Goal: Task Accomplishment & Management: Manage account settings

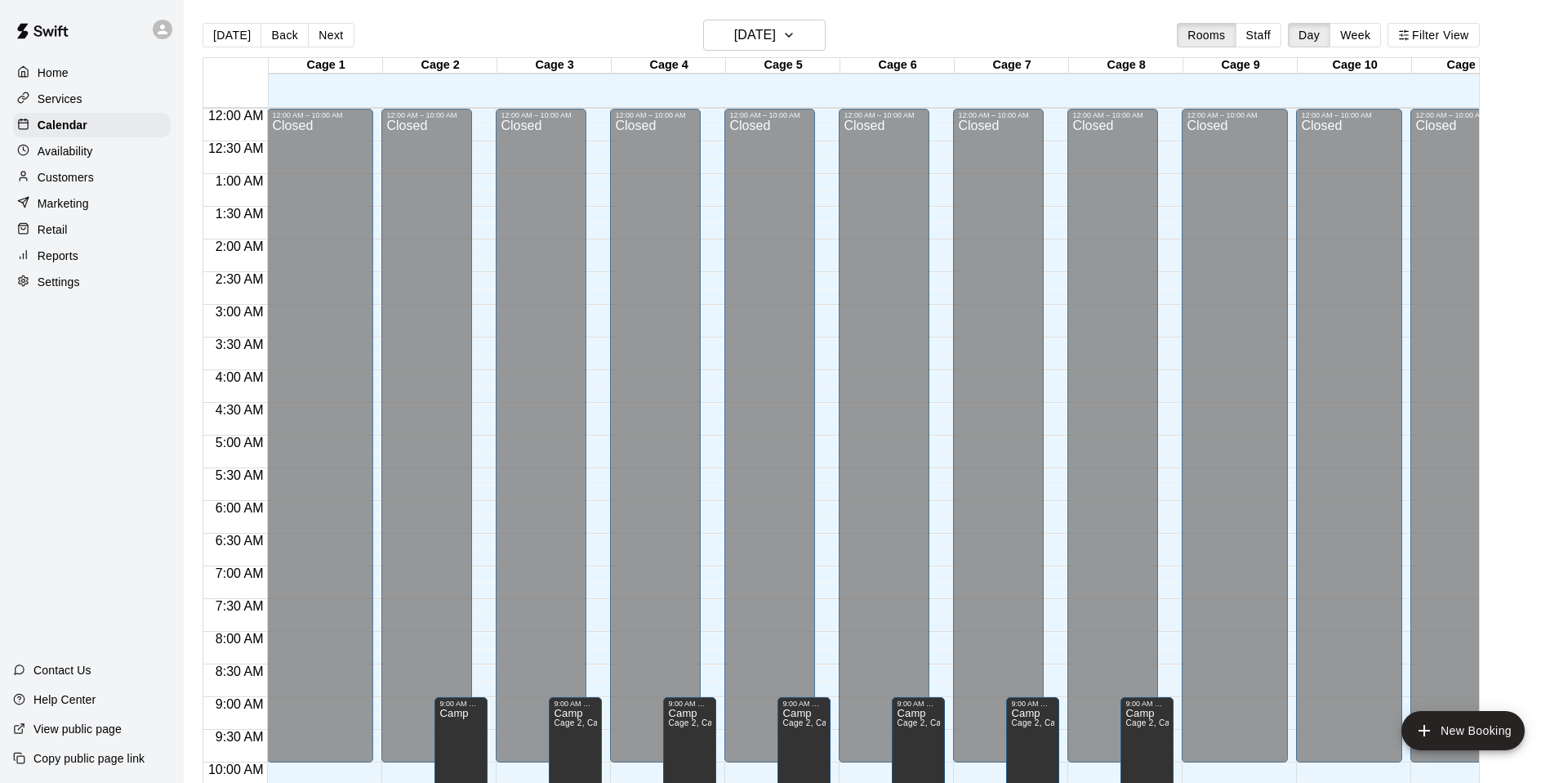
scroll to position [875, 1]
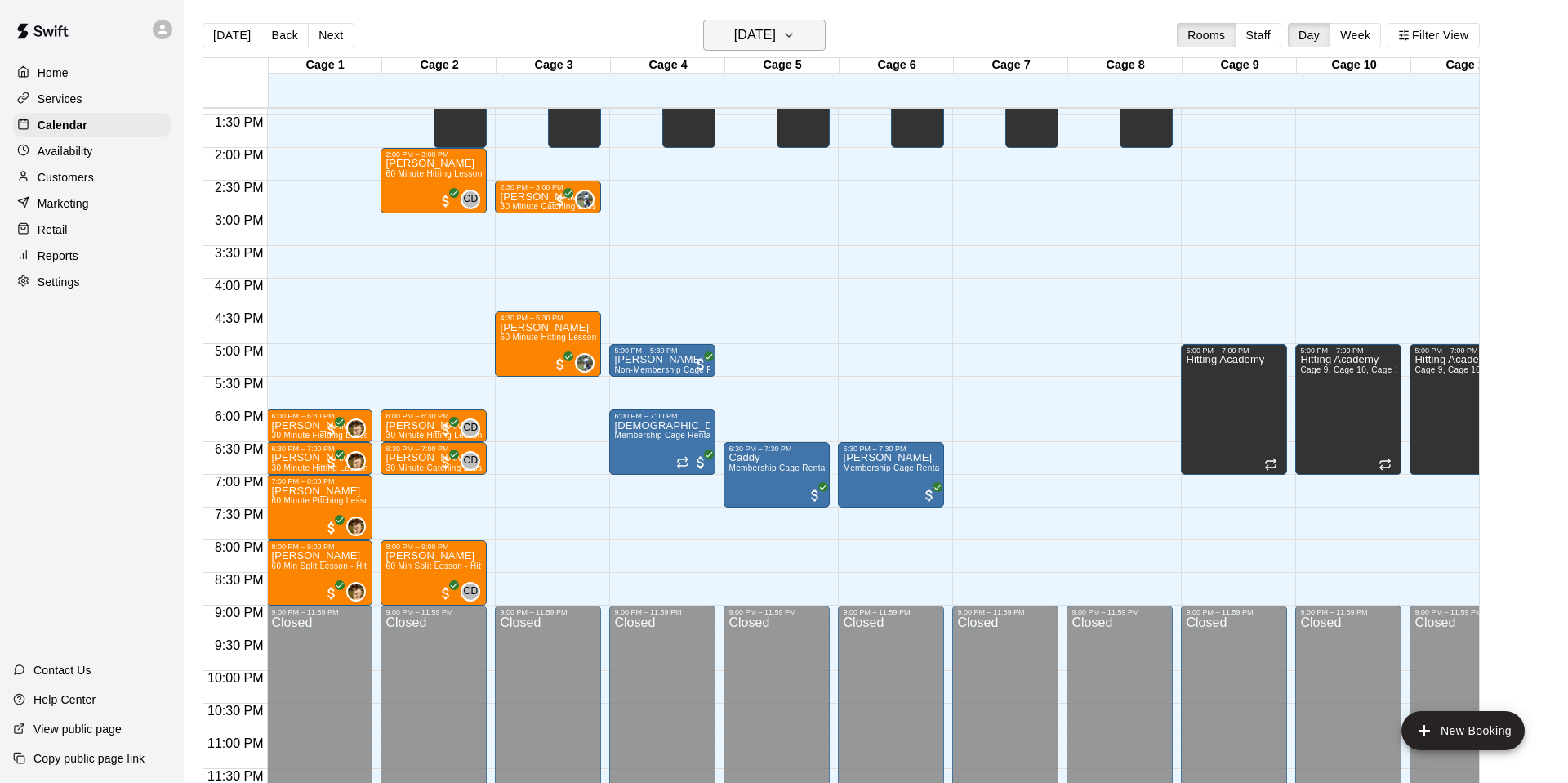
click at [776, 44] on h6 "[DATE]" at bounding box center [755, 35] width 41 height 23
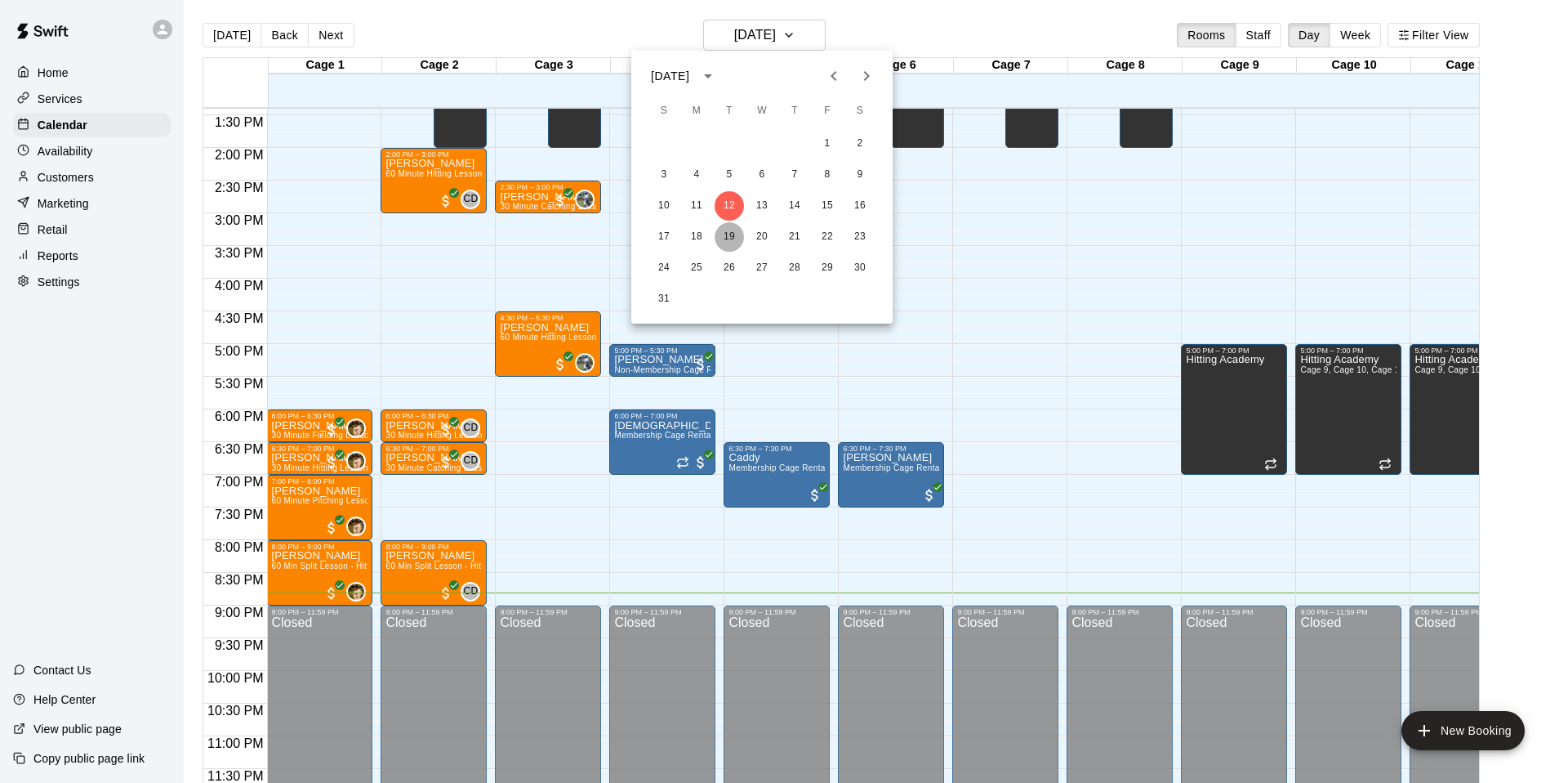
click at [724, 238] on button "19" at bounding box center [729, 236] width 29 height 29
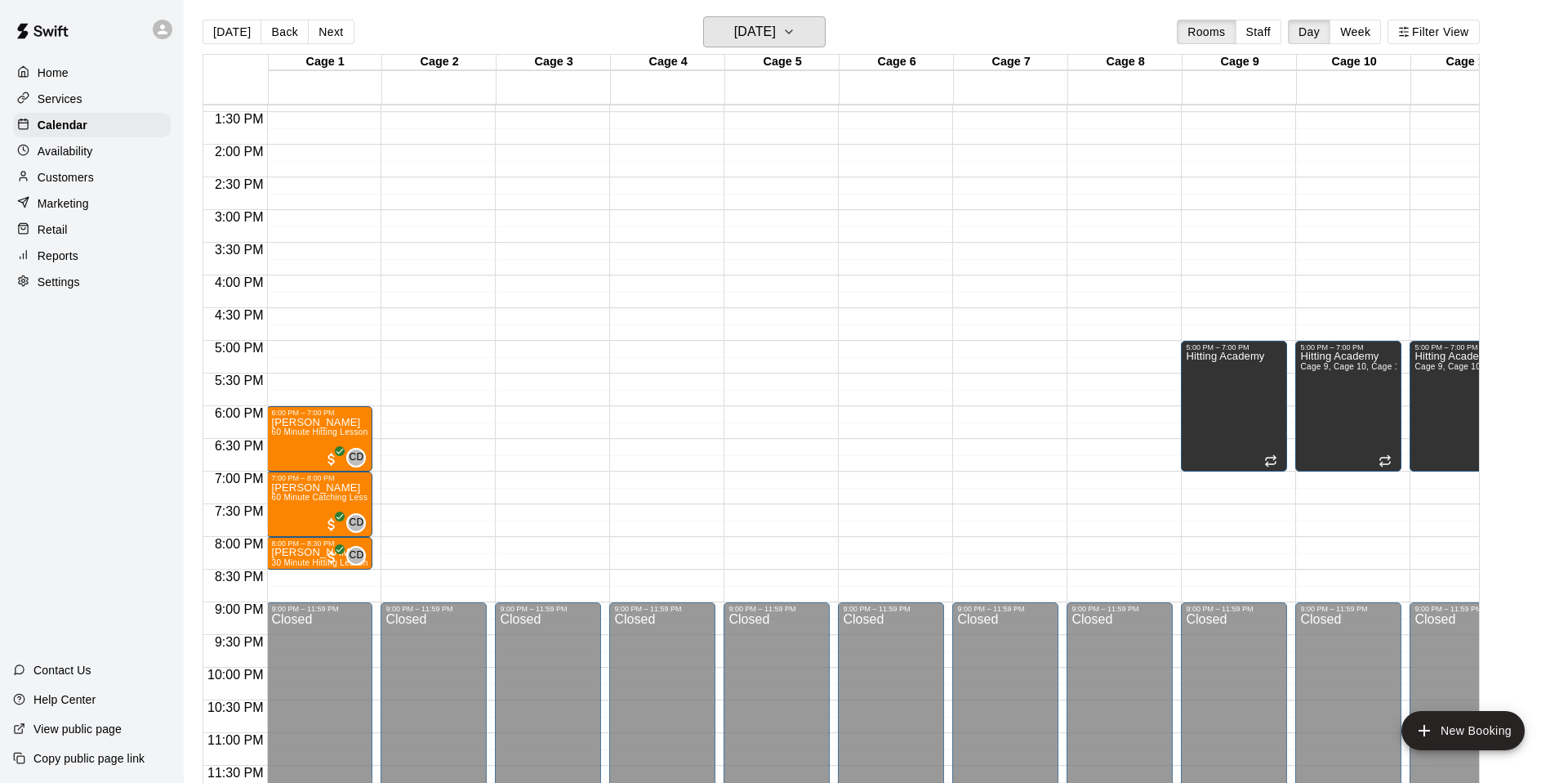
scroll to position [11, 0]
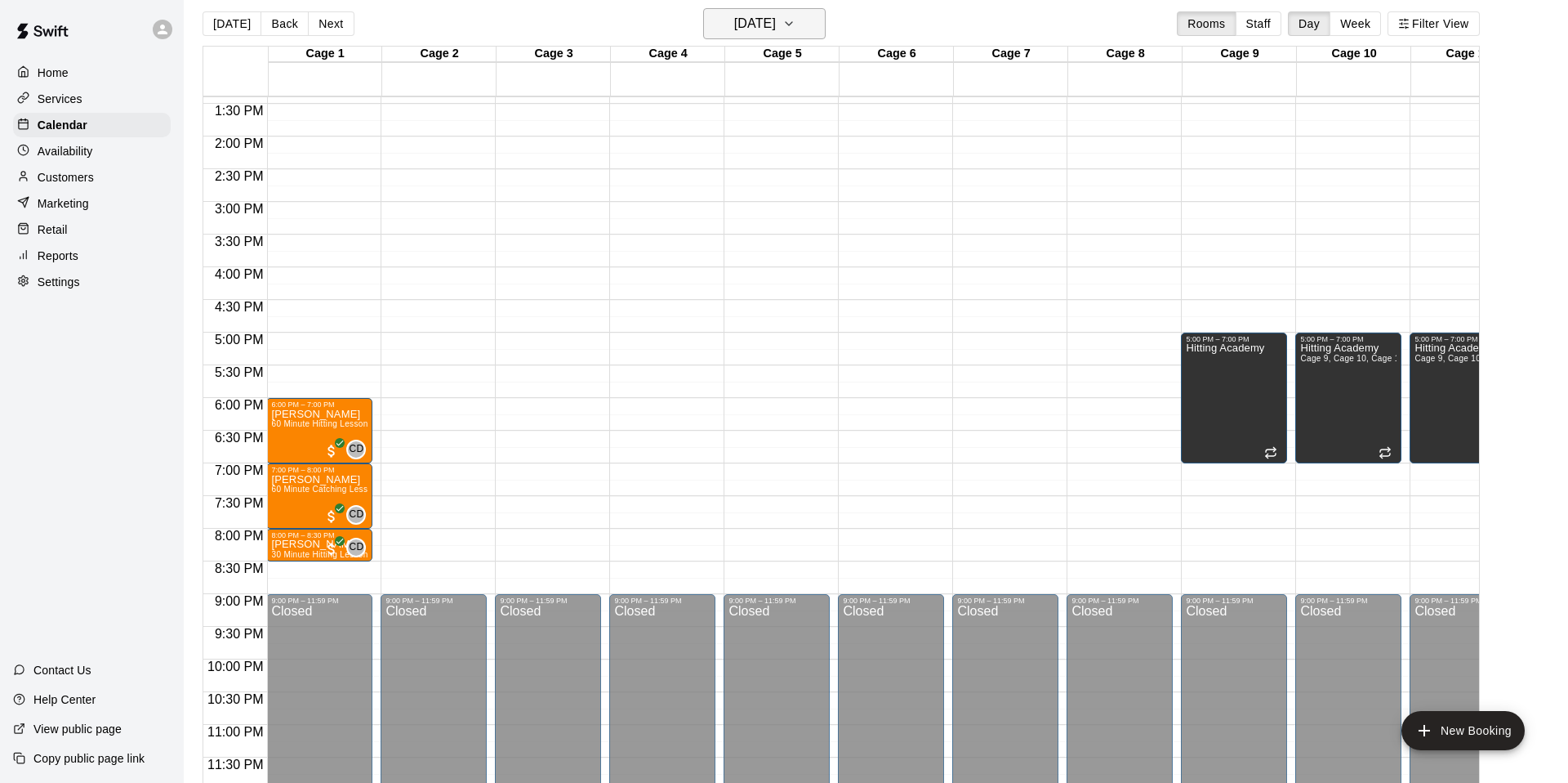
click at [759, 27] on h6 "[DATE]" at bounding box center [755, 24] width 41 height 23
click at [1057, 7] on div at bounding box center [784, 391] width 1568 height 783
click at [1400, 26] on icon "button" at bounding box center [1403, 23] width 11 height 11
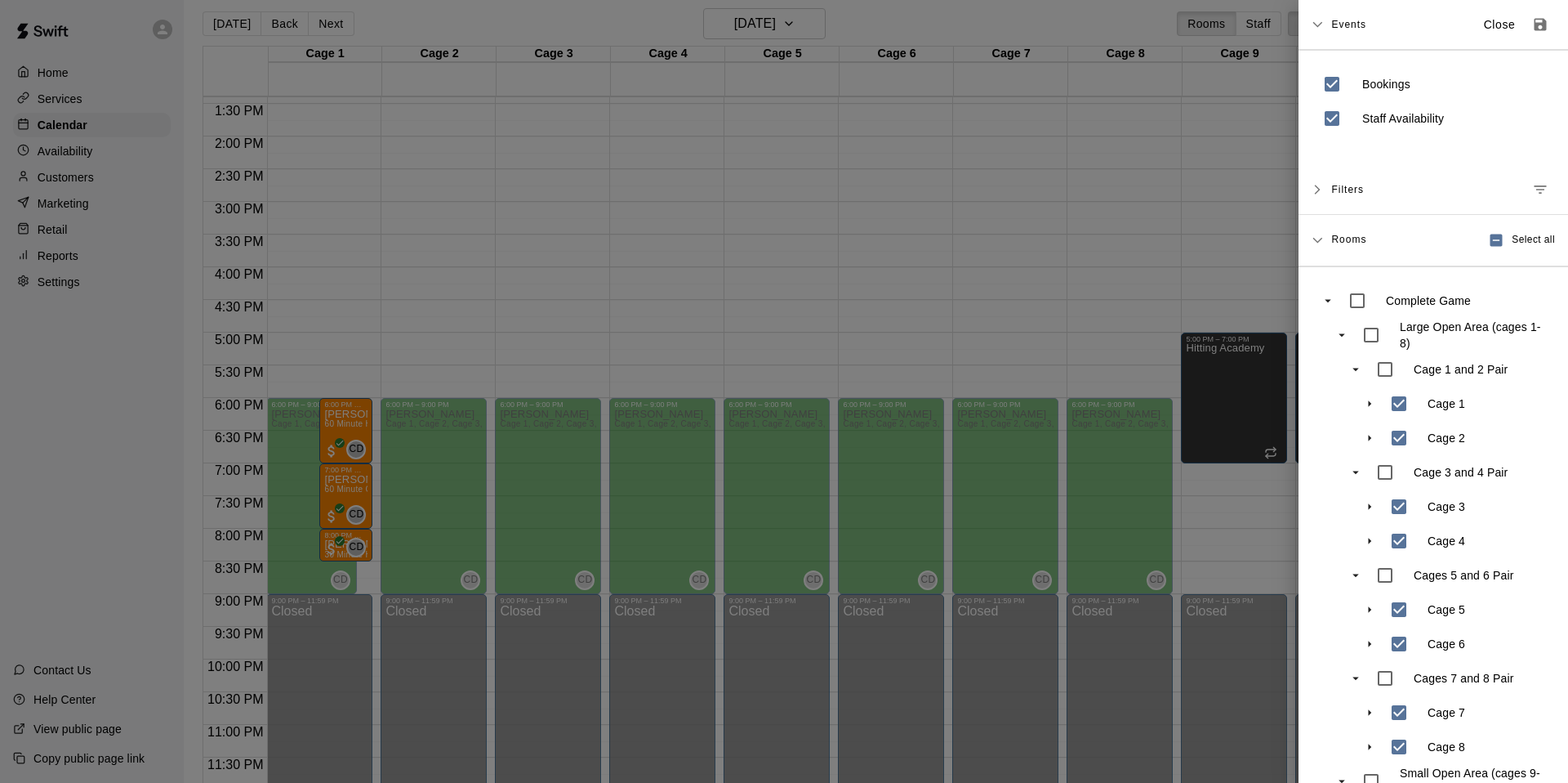
click at [883, 16] on div at bounding box center [784, 391] width 1568 height 783
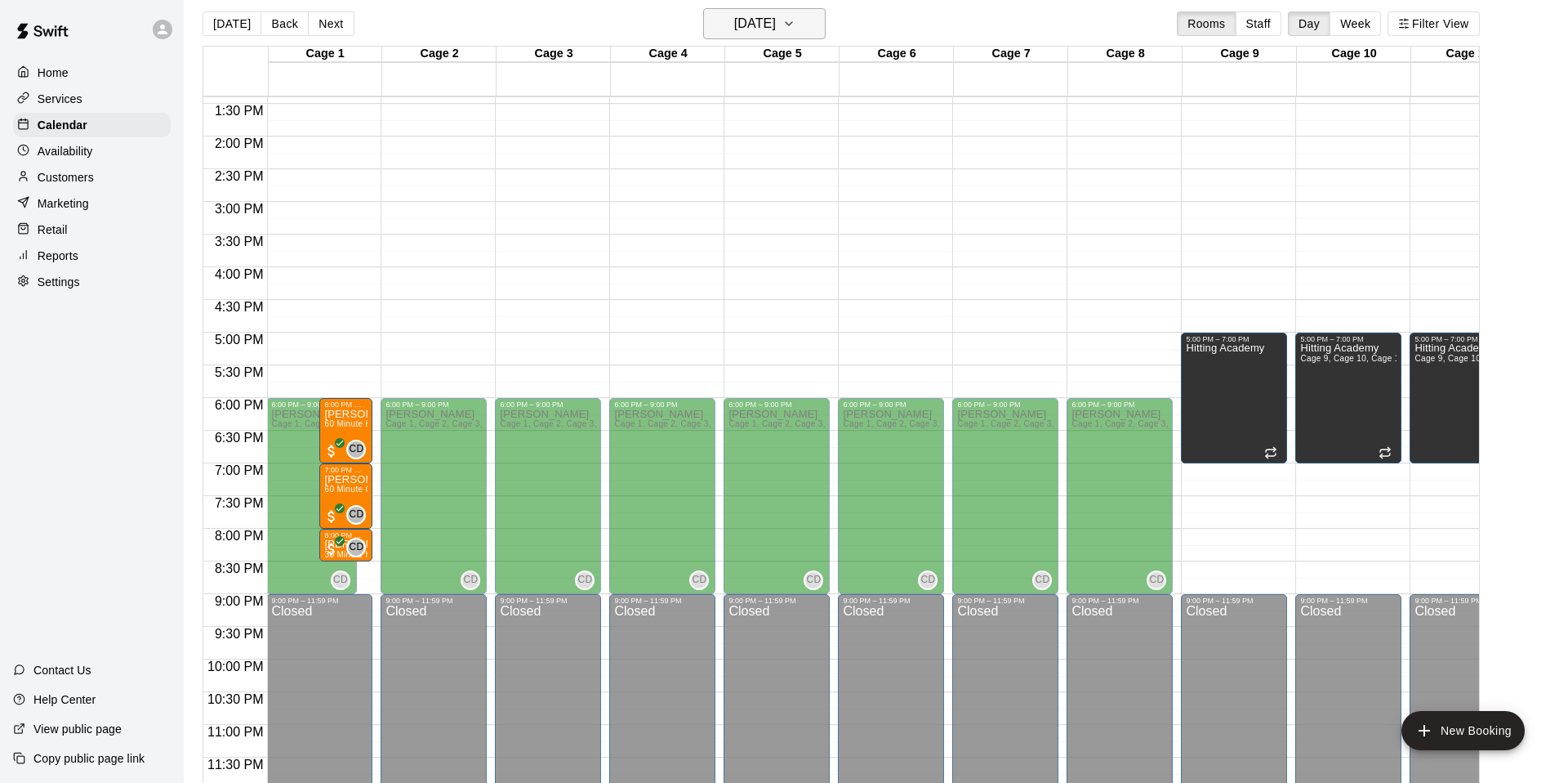
click at [770, 30] on h6 "[DATE]" at bounding box center [755, 24] width 41 height 23
click at [758, 220] on button "20" at bounding box center [762, 225] width 29 height 29
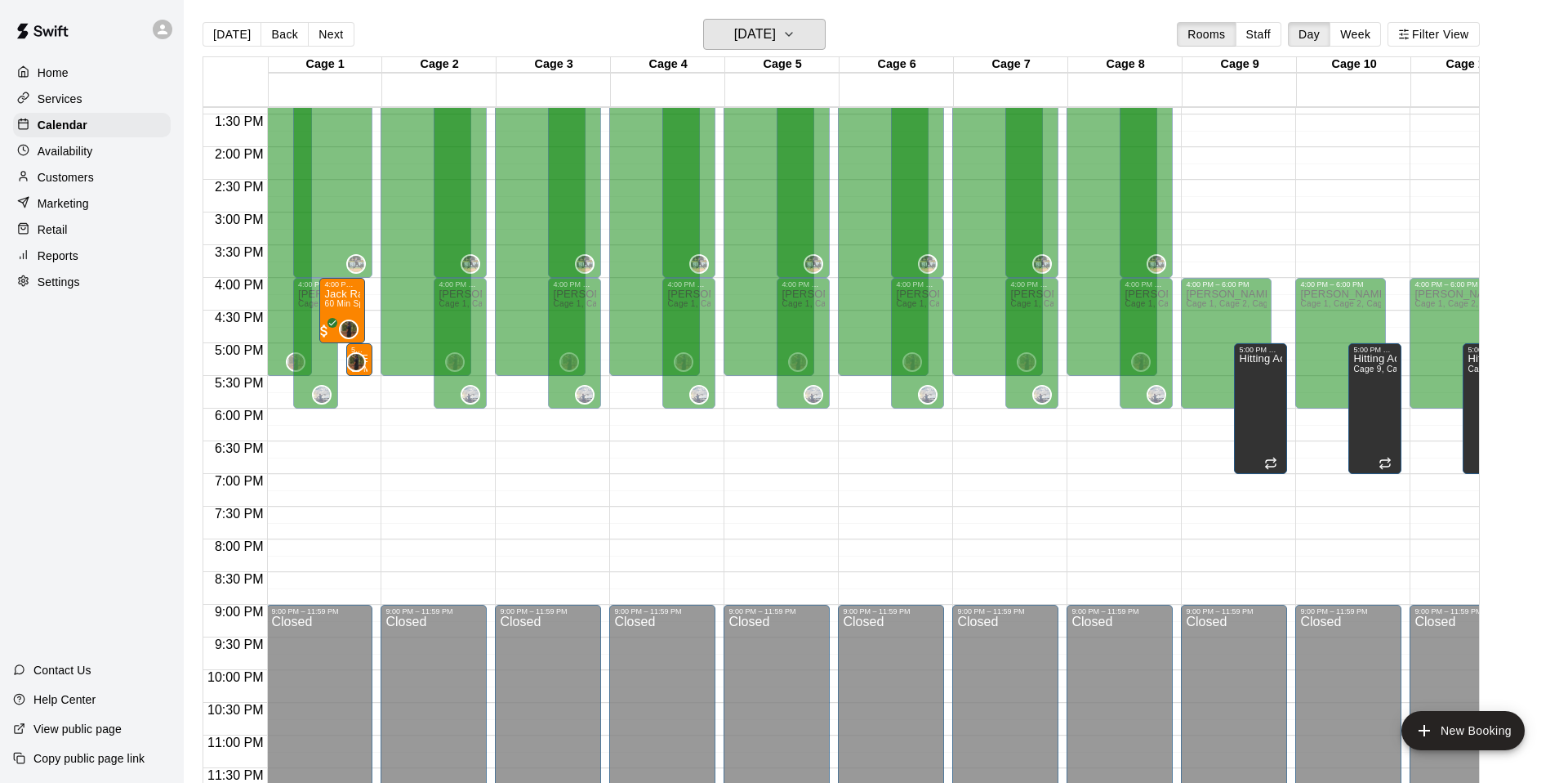
scroll to position [0, 0]
click at [742, 32] on h6 "[DATE]" at bounding box center [755, 35] width 41 height 23
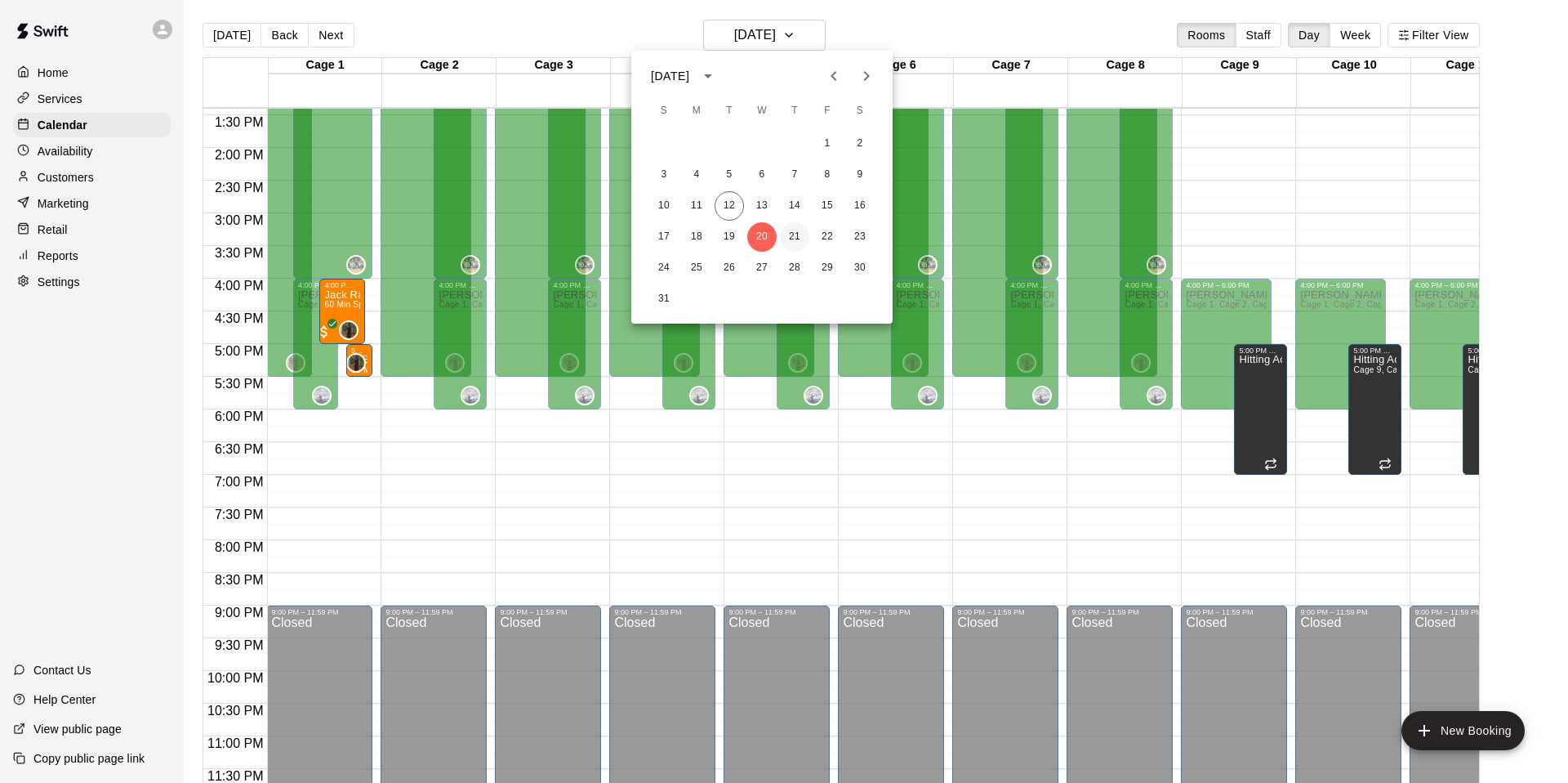
click at [787, 241] on button "21" at bounding box center [794, 236] width 29 height 29
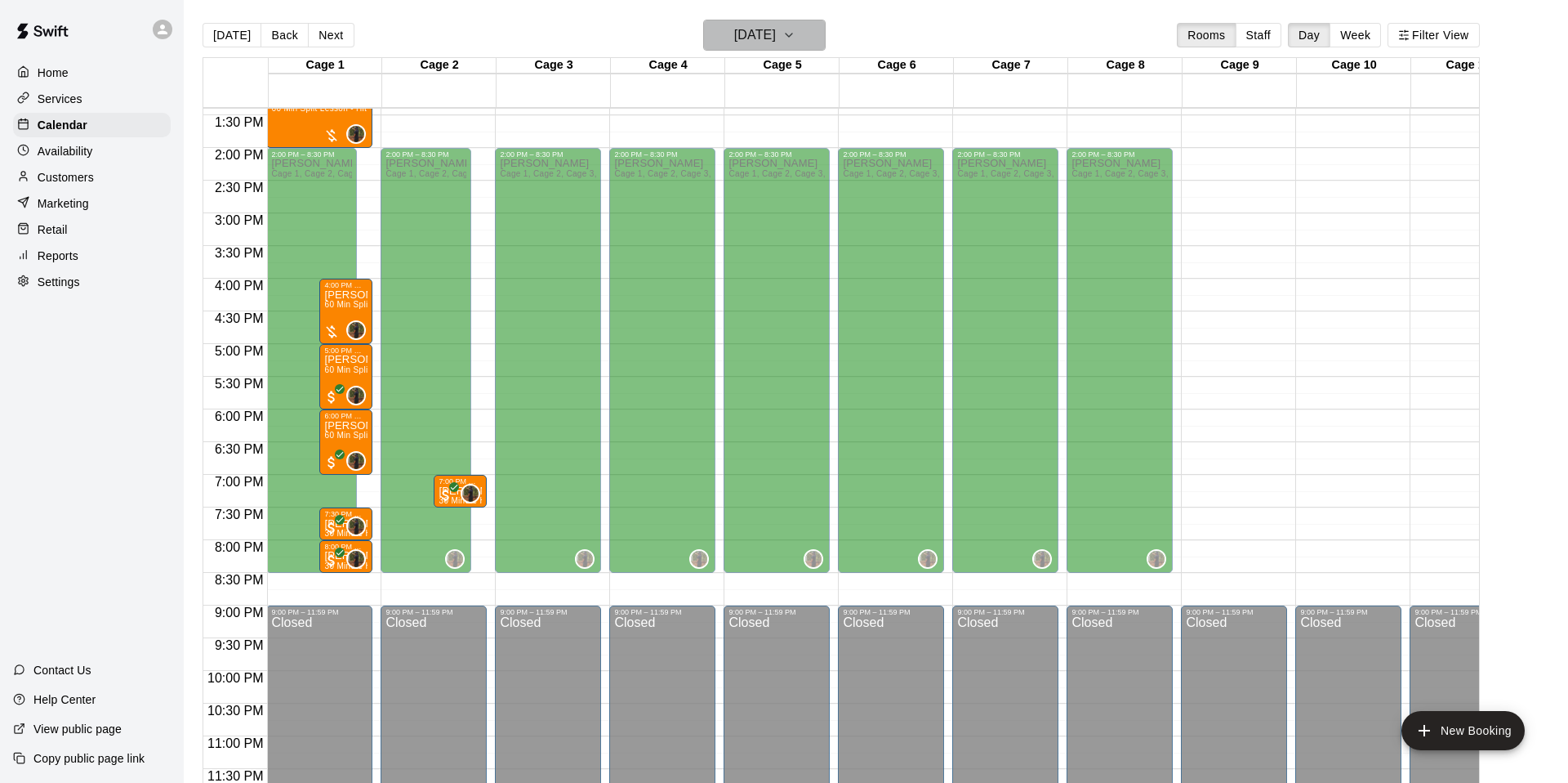
click at [776, 39] on h6 "[DATE]" at bounding box center [755, 35] width 41 height 23
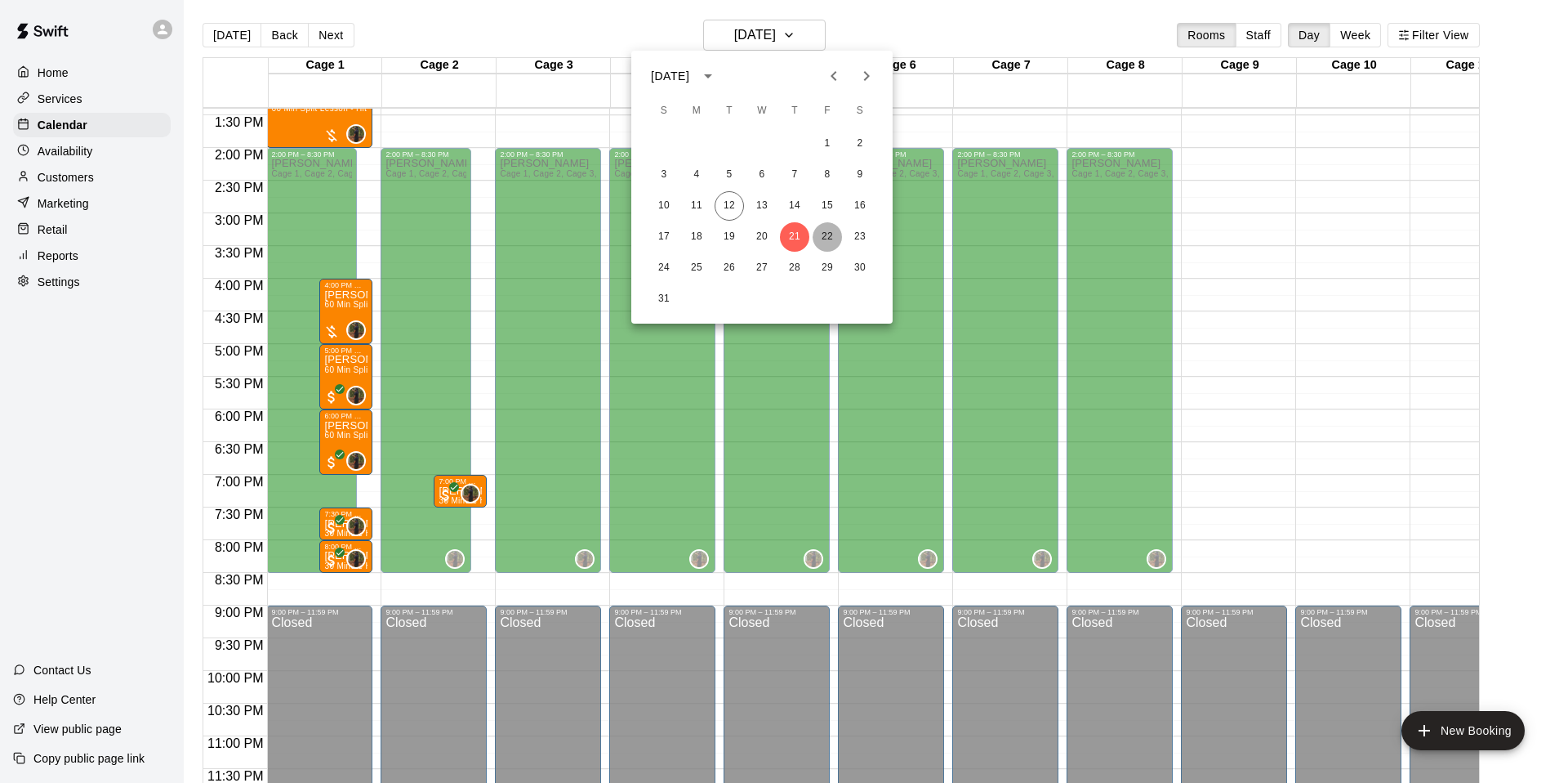
click at [822, 231] on button "22" at bounding box center [827, 236] width 29 height 29
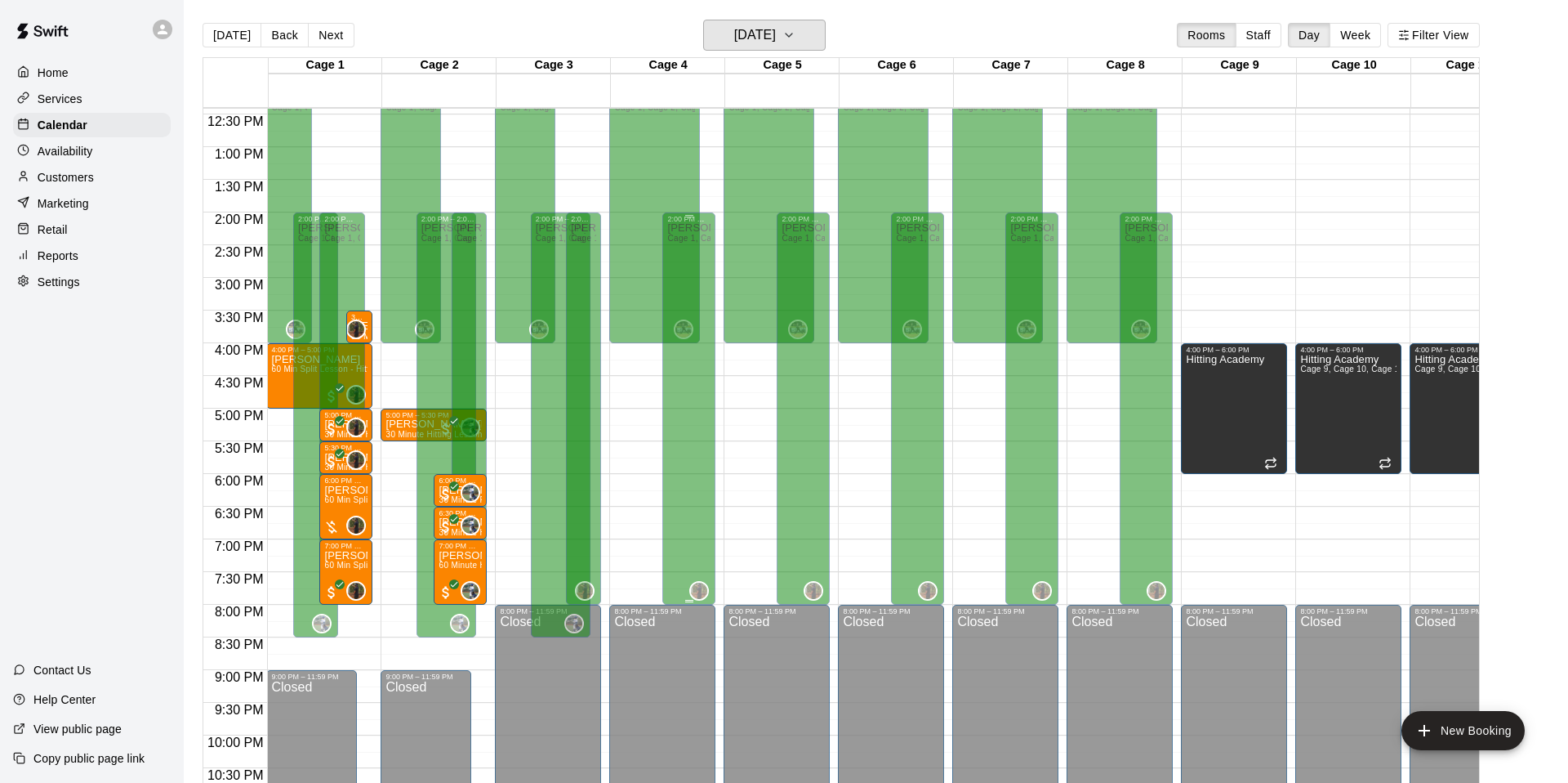
scroll to position [875, 1]
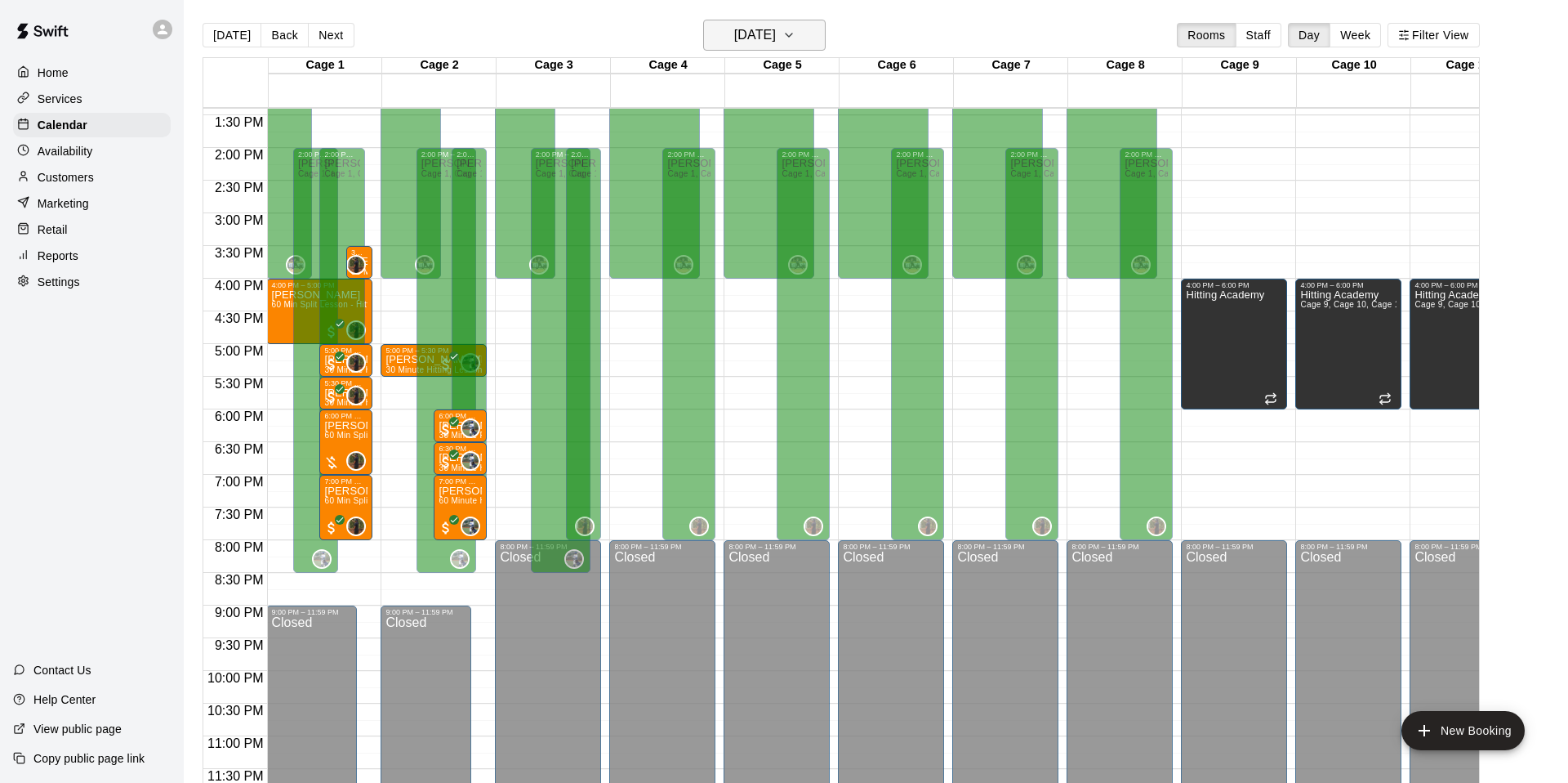
click at [750, 33] on h6 "[DATE]" at bounding box center [755, 35] width 41 height 23
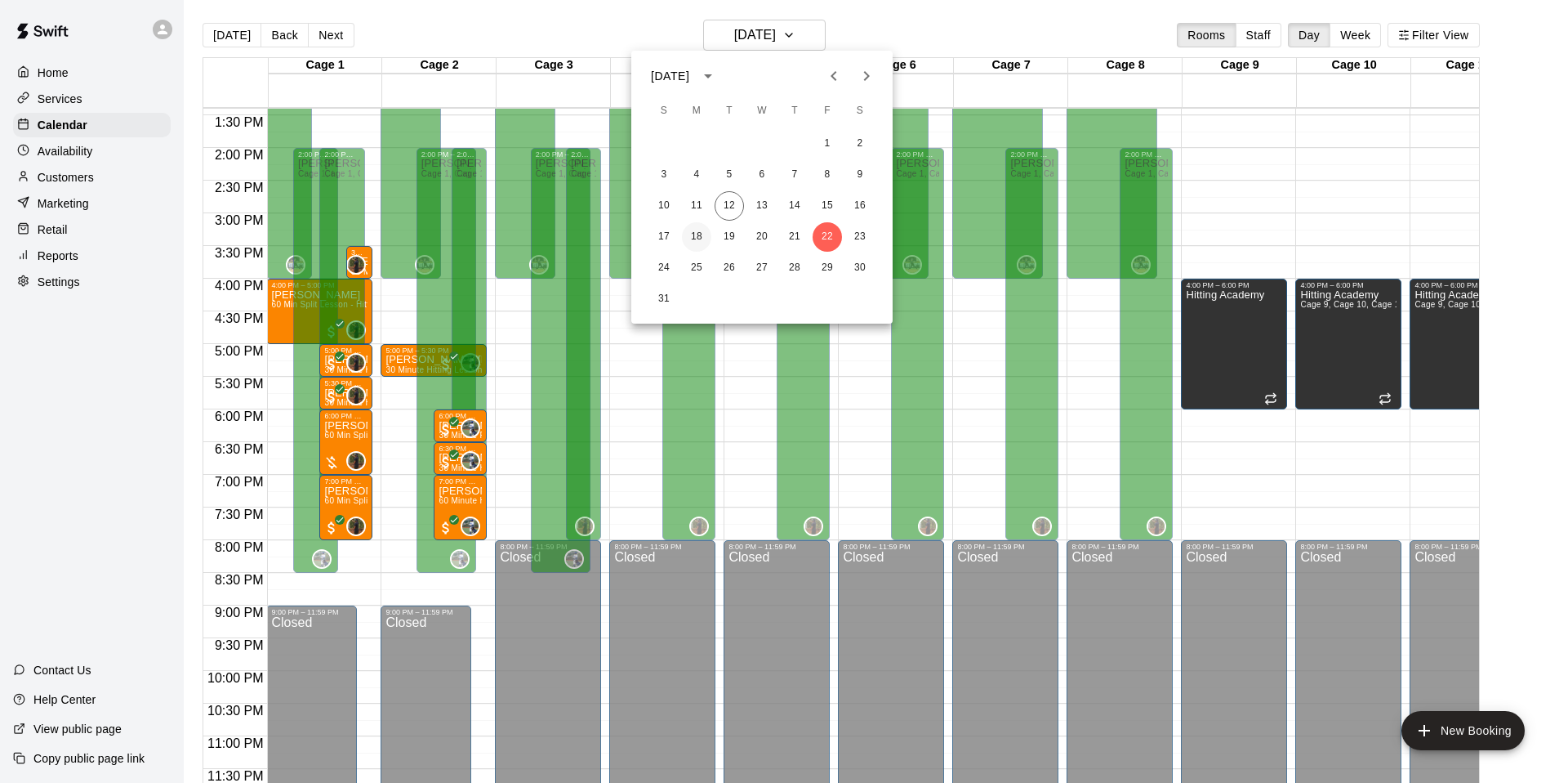
click at [693, 237] on button "18" at bounding box center [696, 236] width 29 height 29
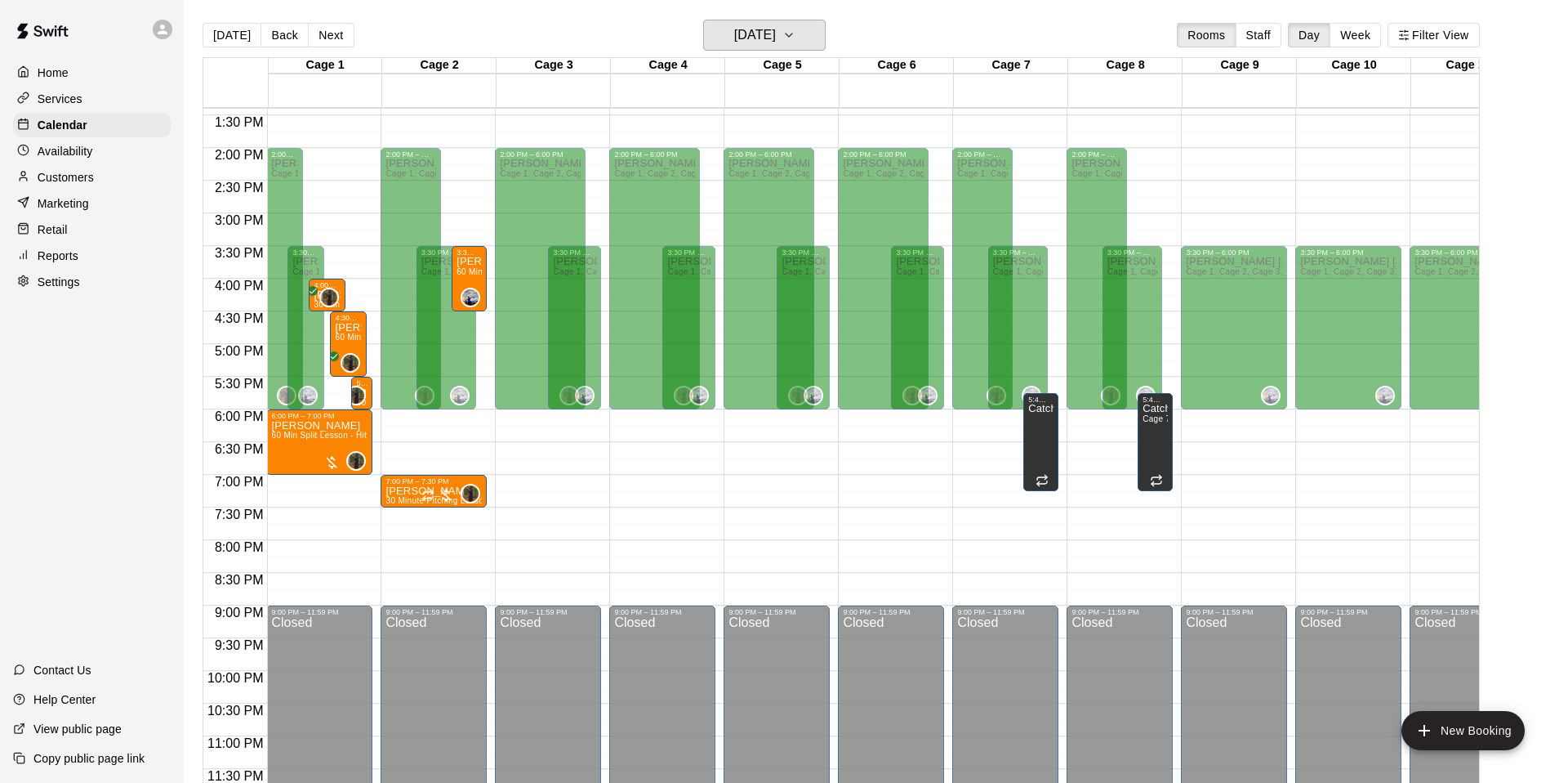
scroll to position [13, 0]
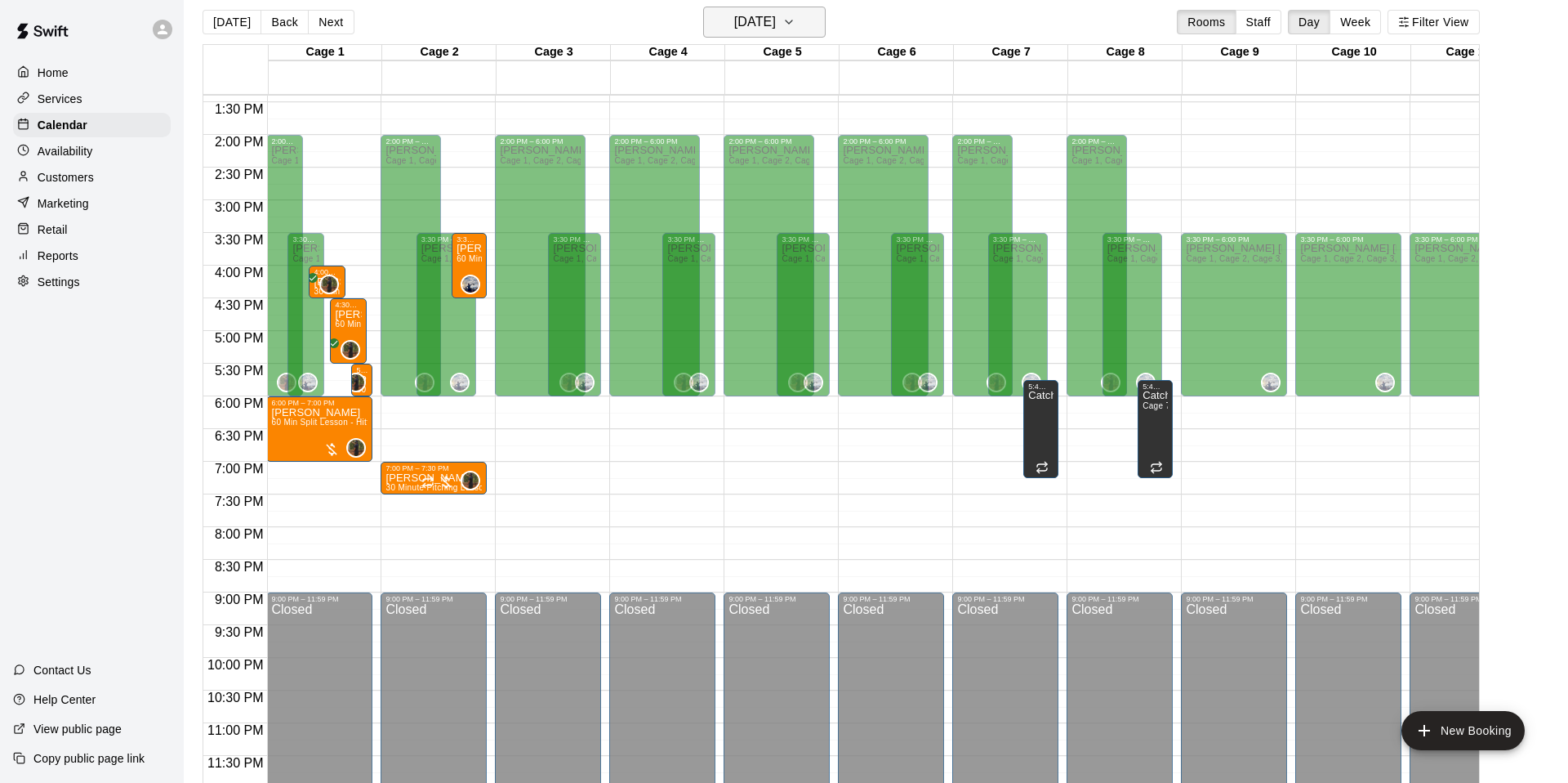
click at [776, 28] on h6 "[DATE]" at bounding box center [755, 22] width 41 height 23
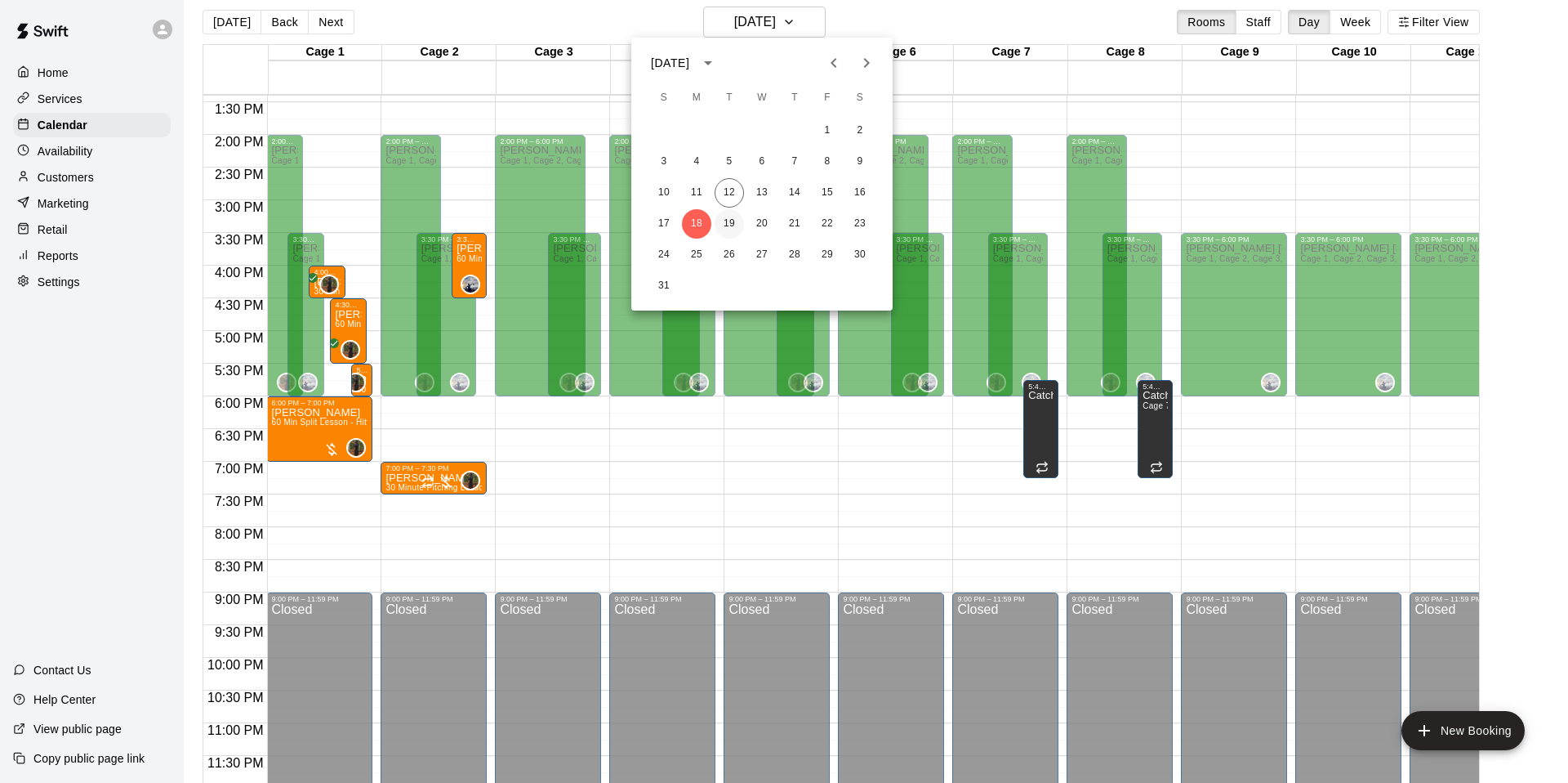
click at [733, 229] on button "19" at bounding box center [729, 223] width 29 height 29
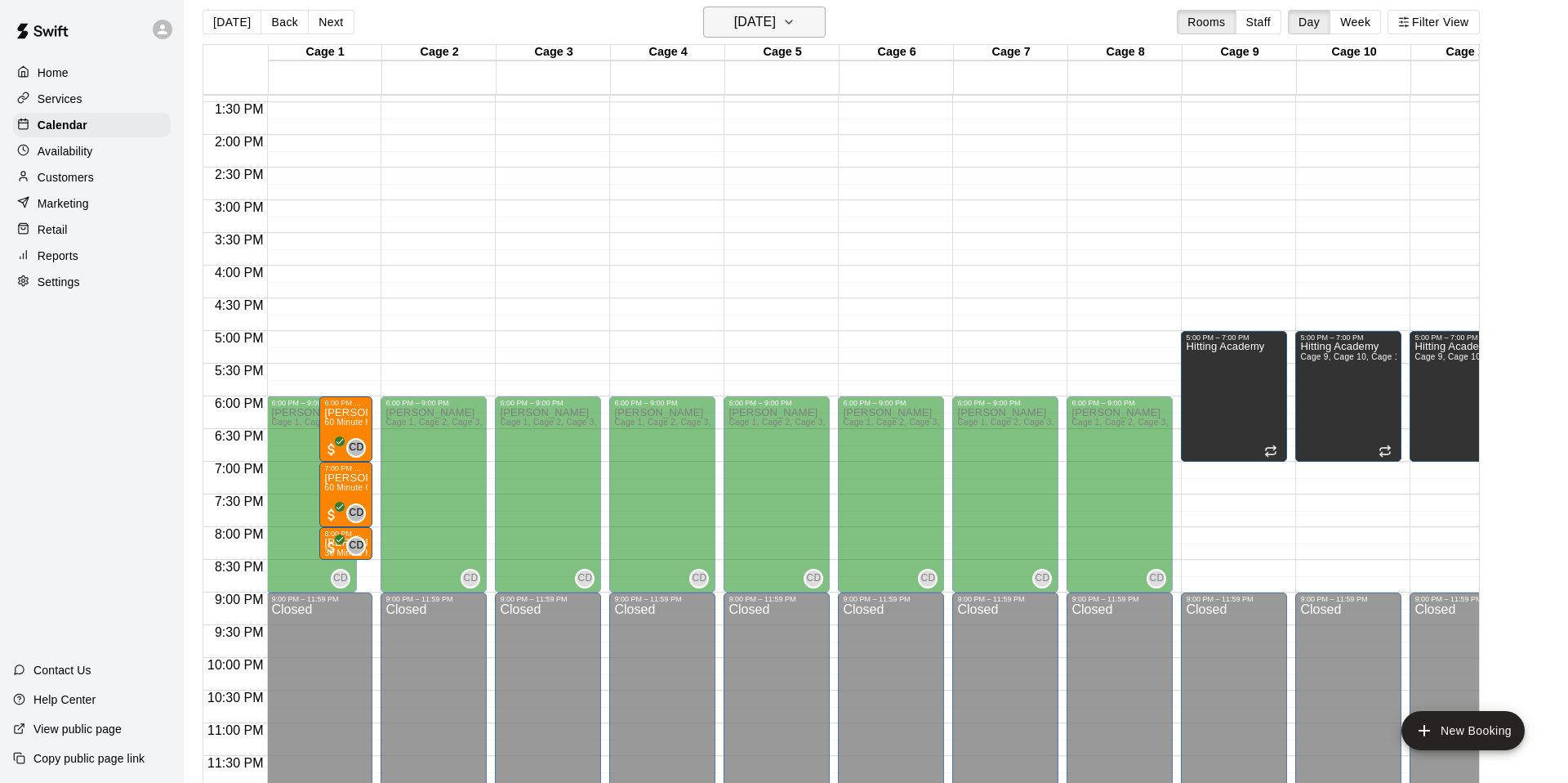
click at [760, 21] on h6 "[DATE]" at bounding box center [755, 22] width 41 height 23
click at [761, 222] on button "20" at bounding box center [762, 223] width 29 height 29
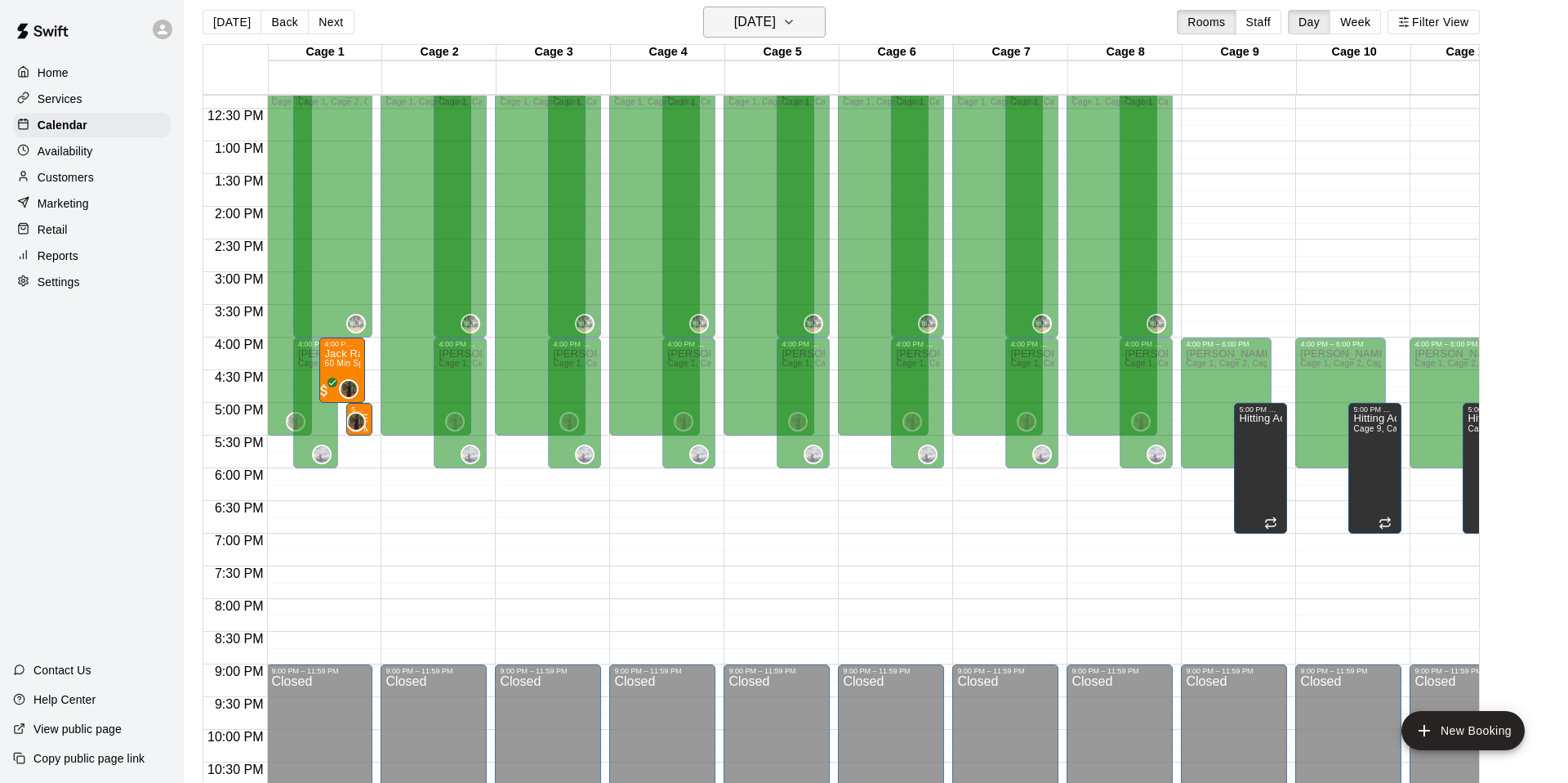
scroll to position [799, 1]
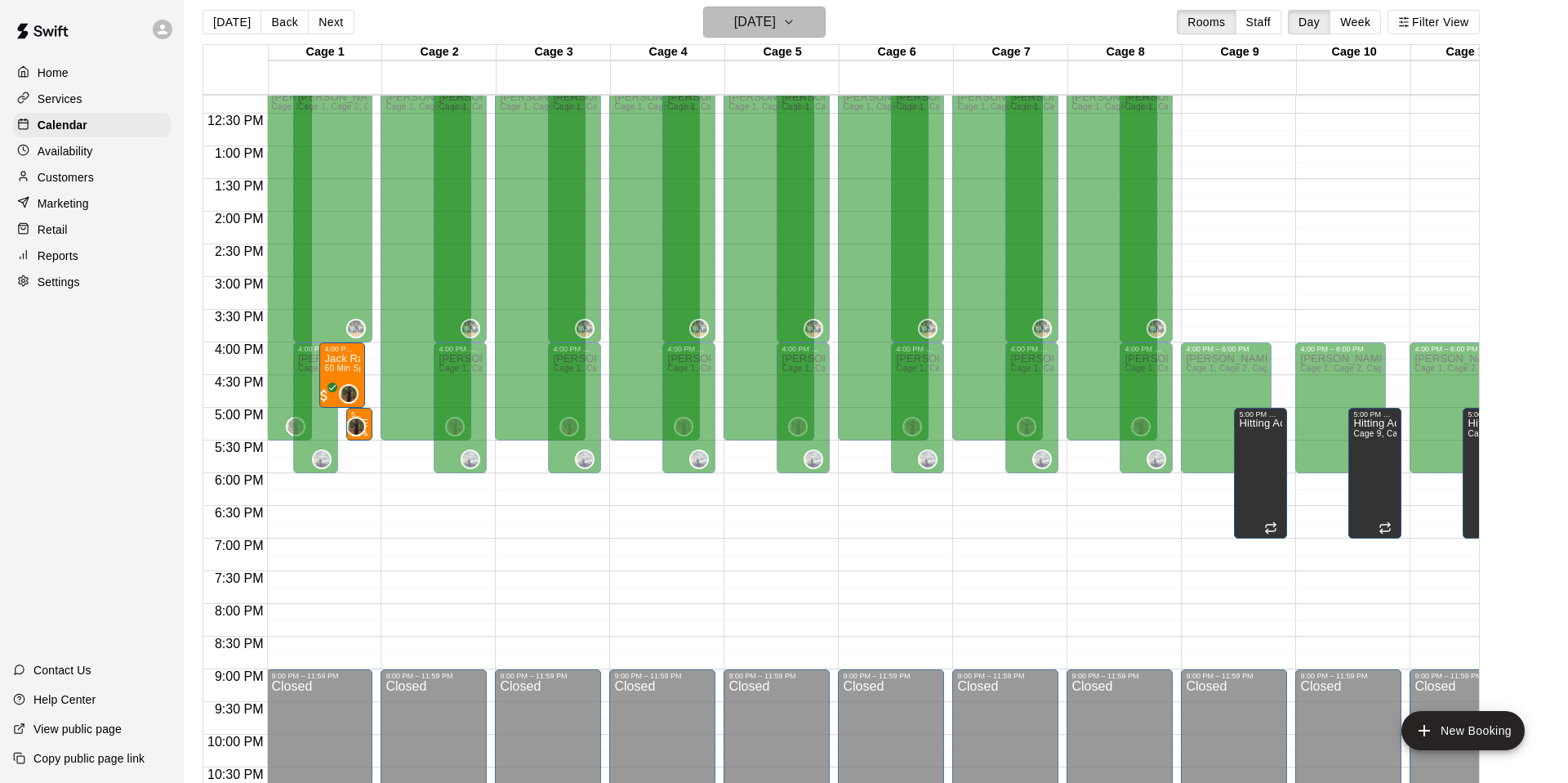
click at [772, 37] on button "[DATE]" at bounding box center [764, 21] width 122 height 31
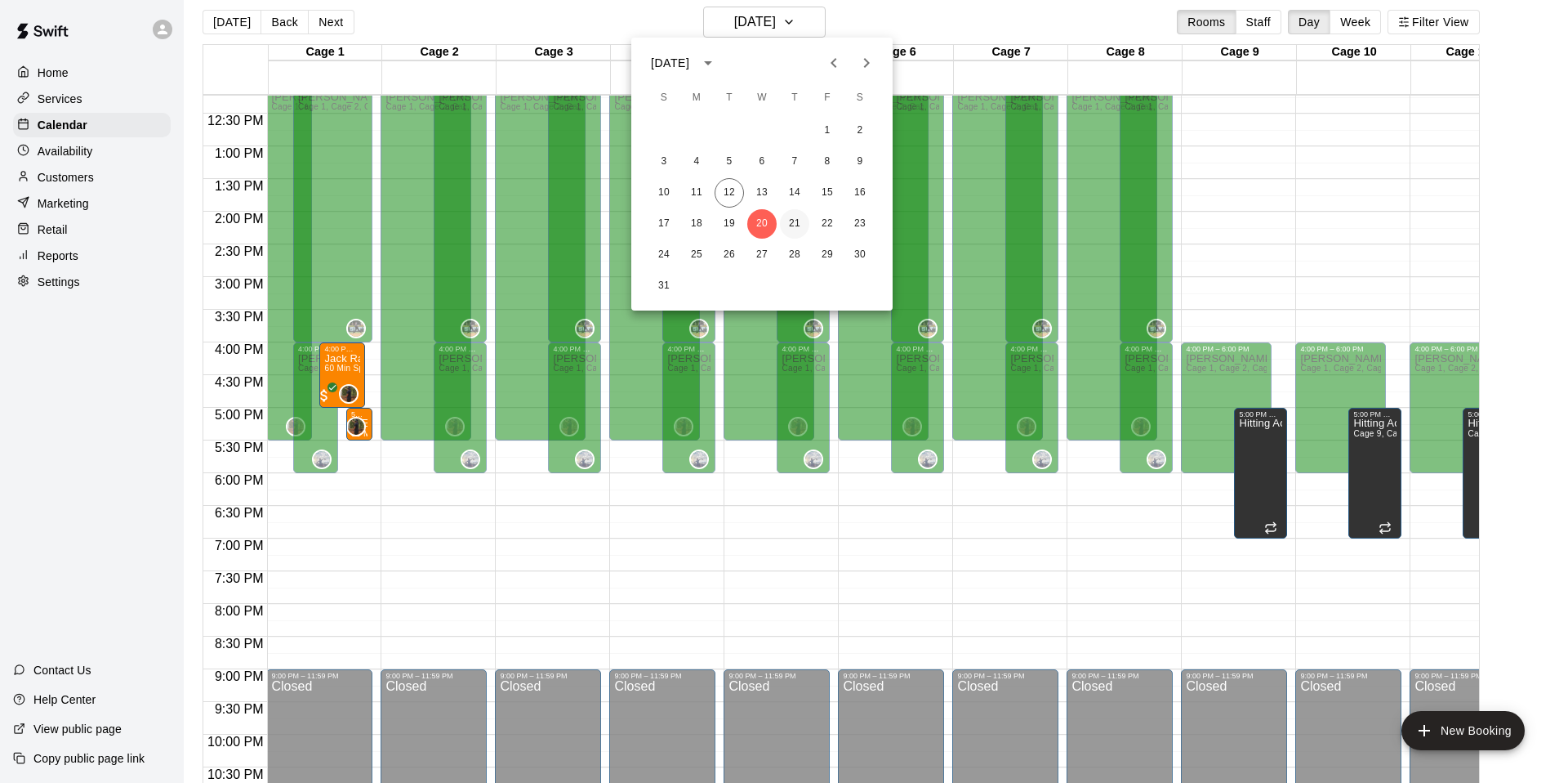
click at [789, 223] on button "21" at bounding box center [794, 223] width 29 height 29
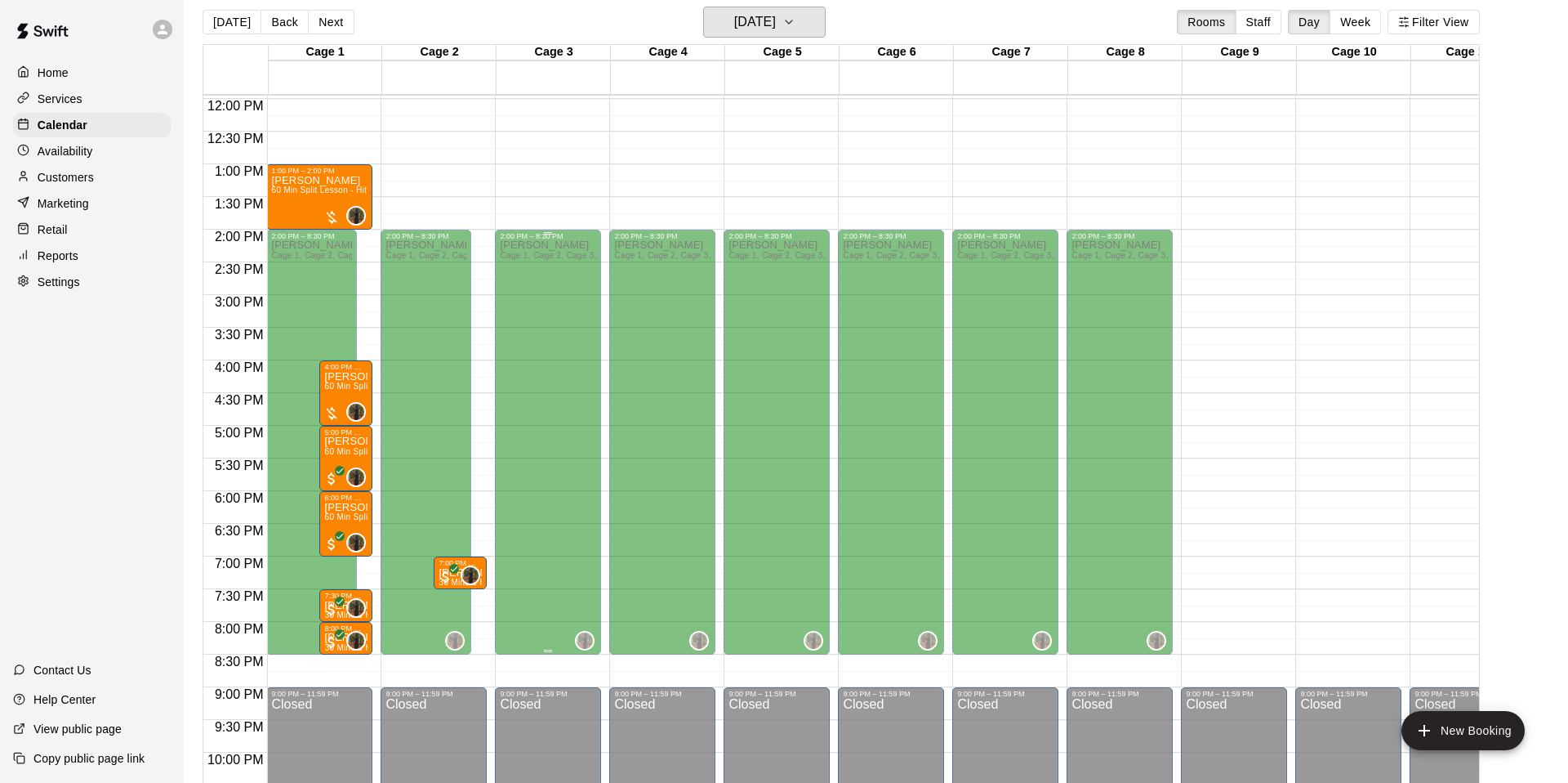
scroll to position [779, 1]
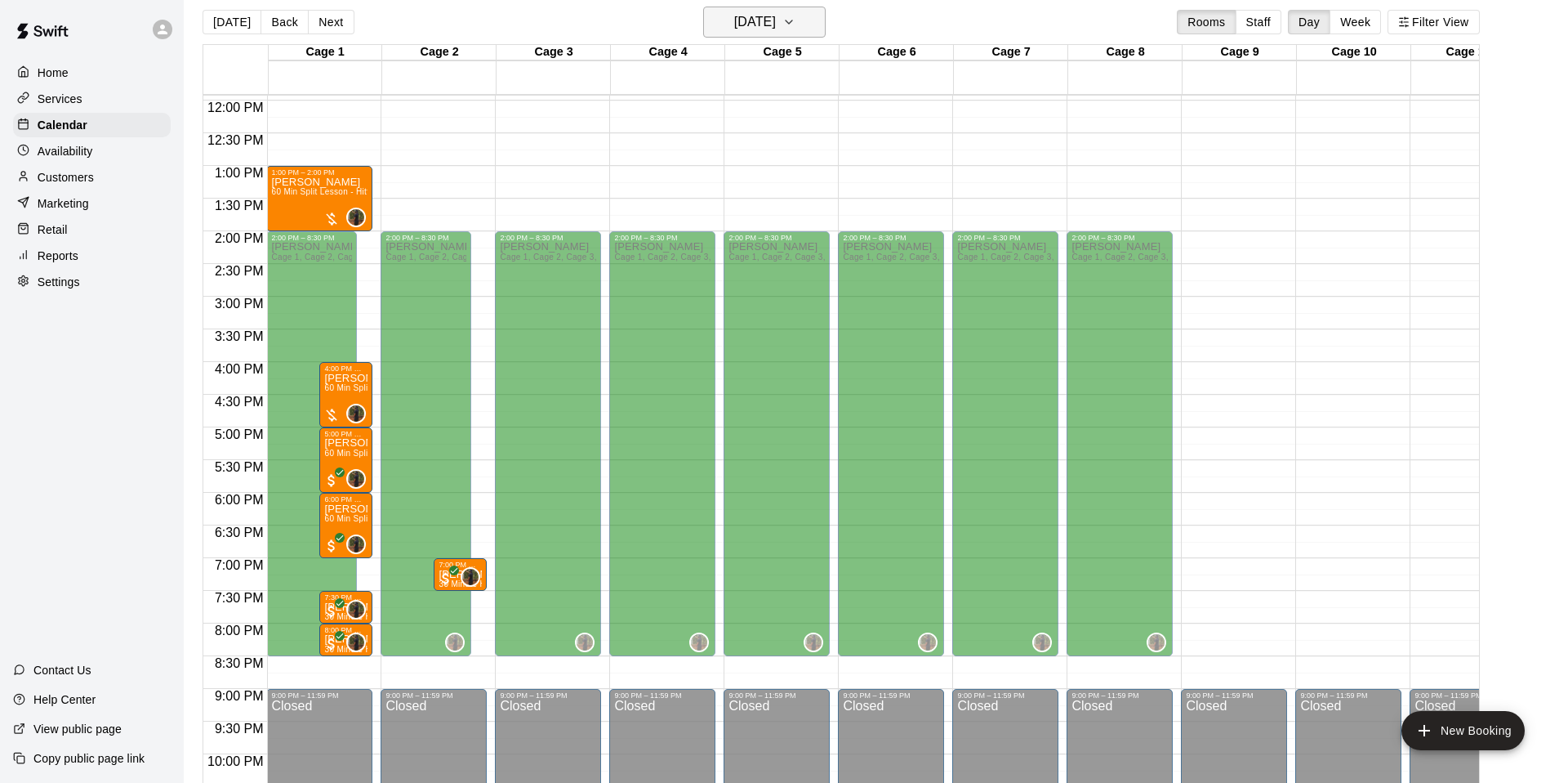
click at [776, 26] on h6 "[DATE]" at bounding box center [755, 22] width 41 height 23
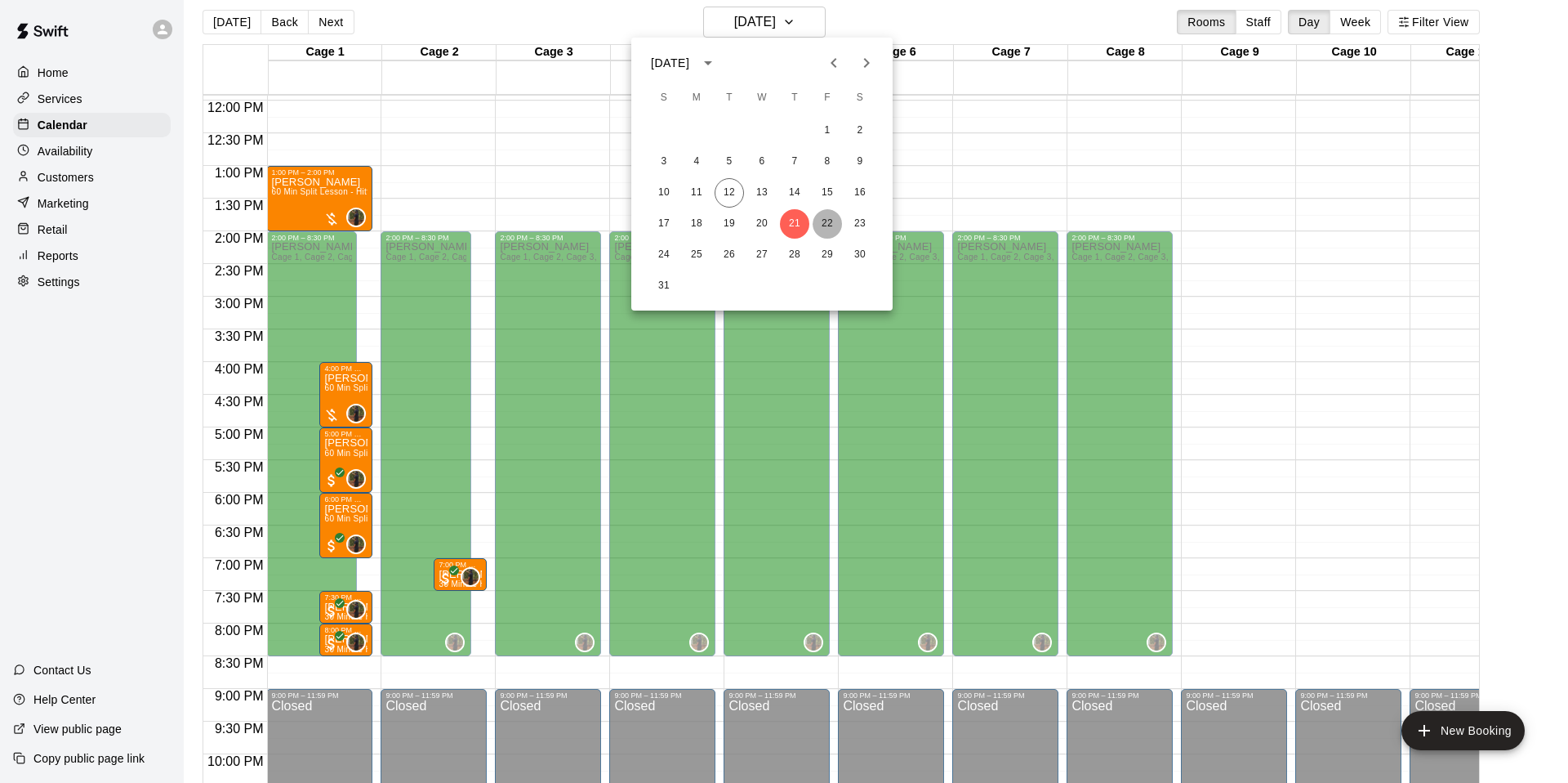
click at [826, 226] on button "22" at bounding box center [827, 223] width 29 height 29
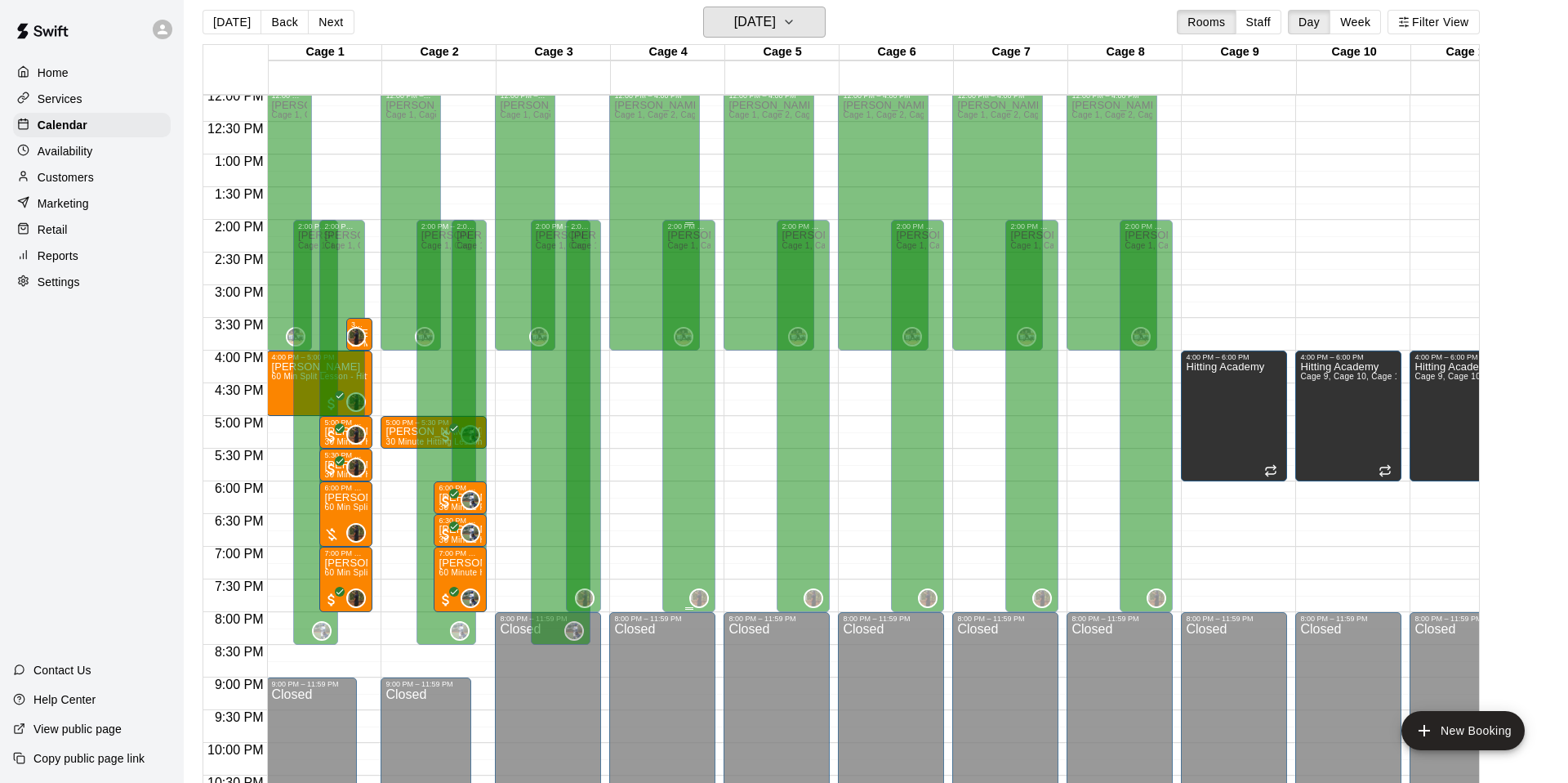
scroll to position [795, 1]
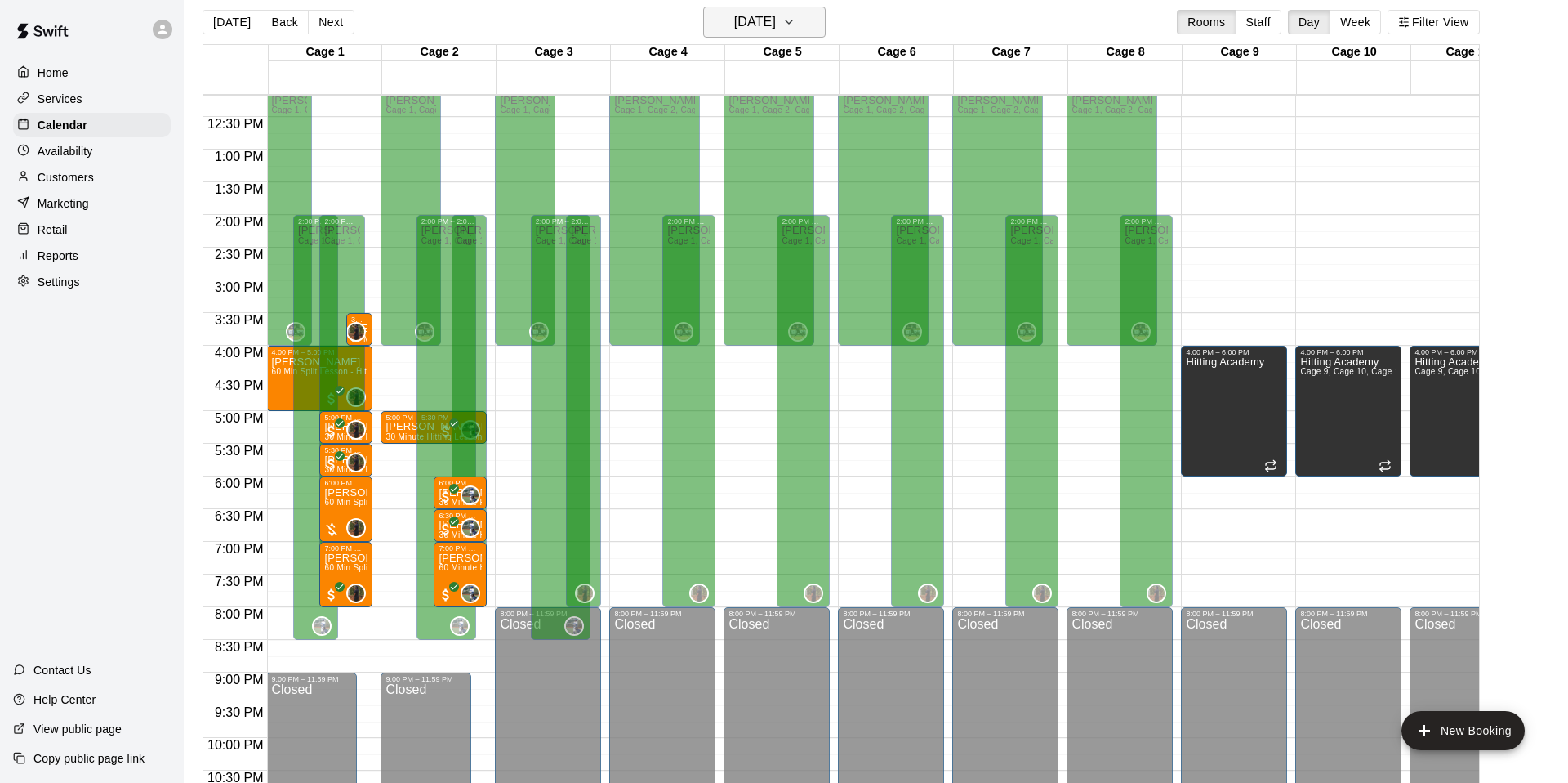
click at [771, 26] on h6 "[DATE]" at bounding box center [755, 22] width 41 height 23
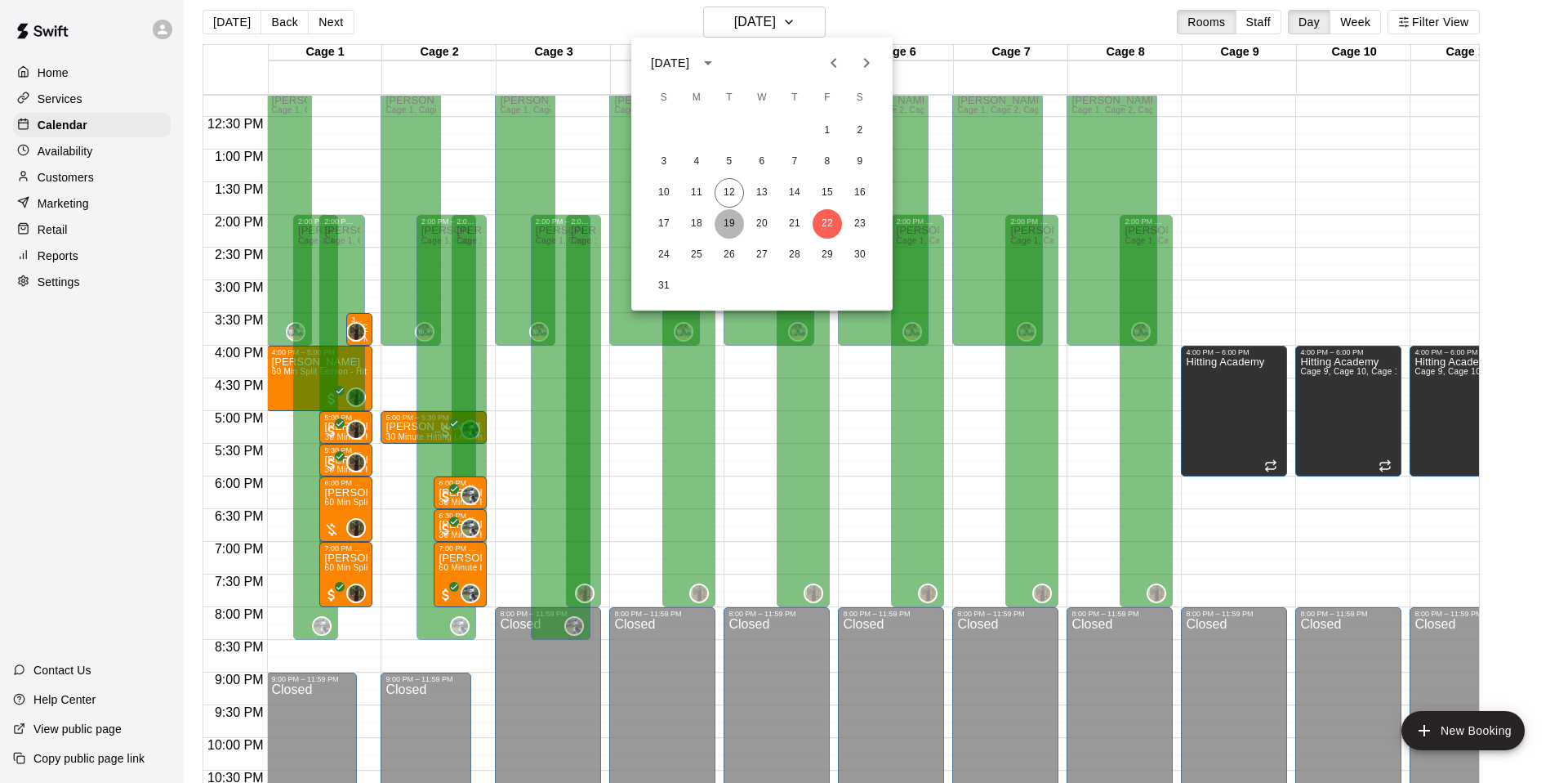
click at [724, 227] on button "19" at bounding box center [729, 223] width 29 height 29
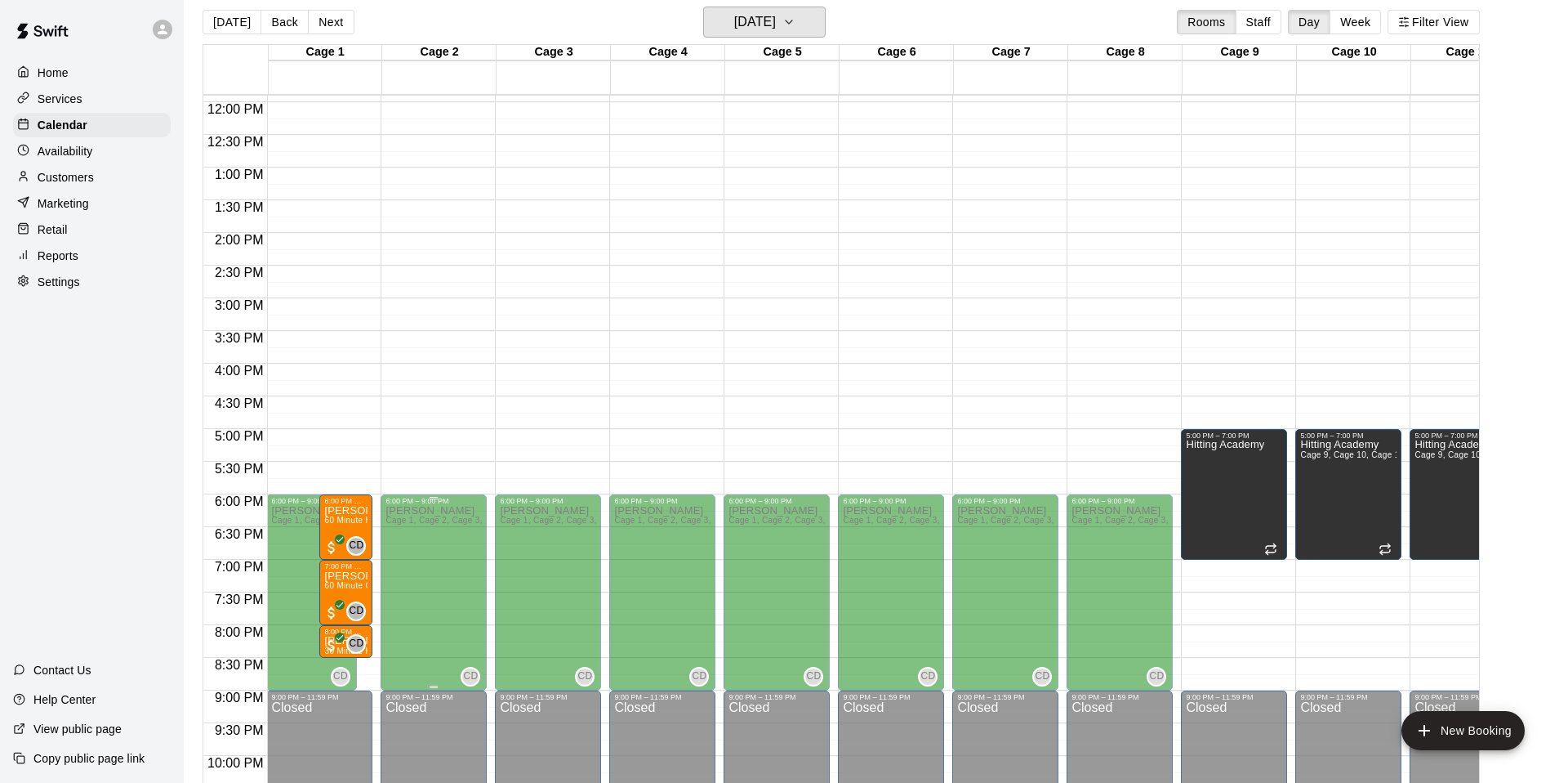
scroll to position [791, 1]
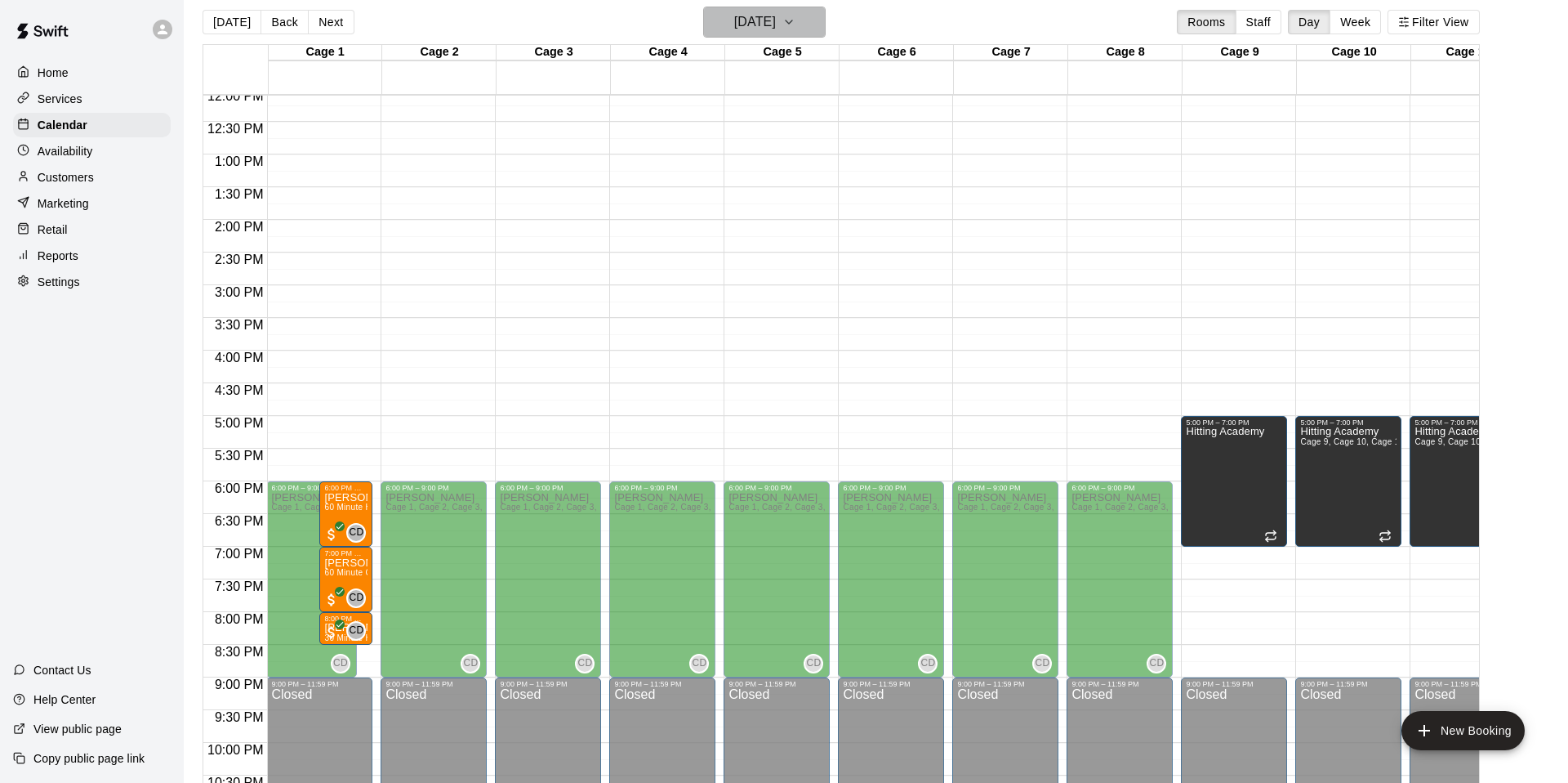
click at [776, 31] on h6 "[DATE]" at bounding box center [755, 22] width 41 height 23
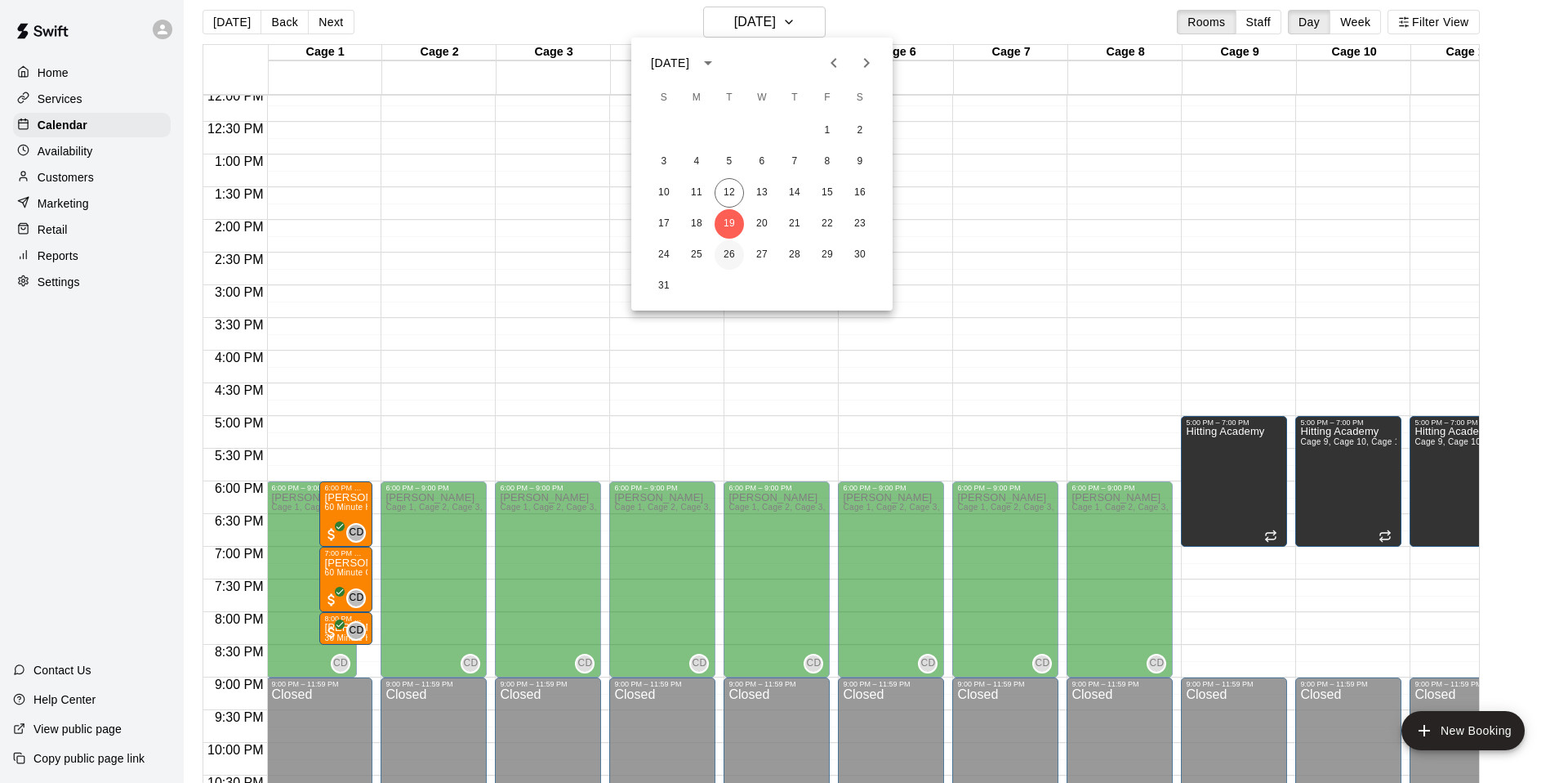
click at [727, 257] on button "26" at bounding box center [729, 255] width 29 height 29
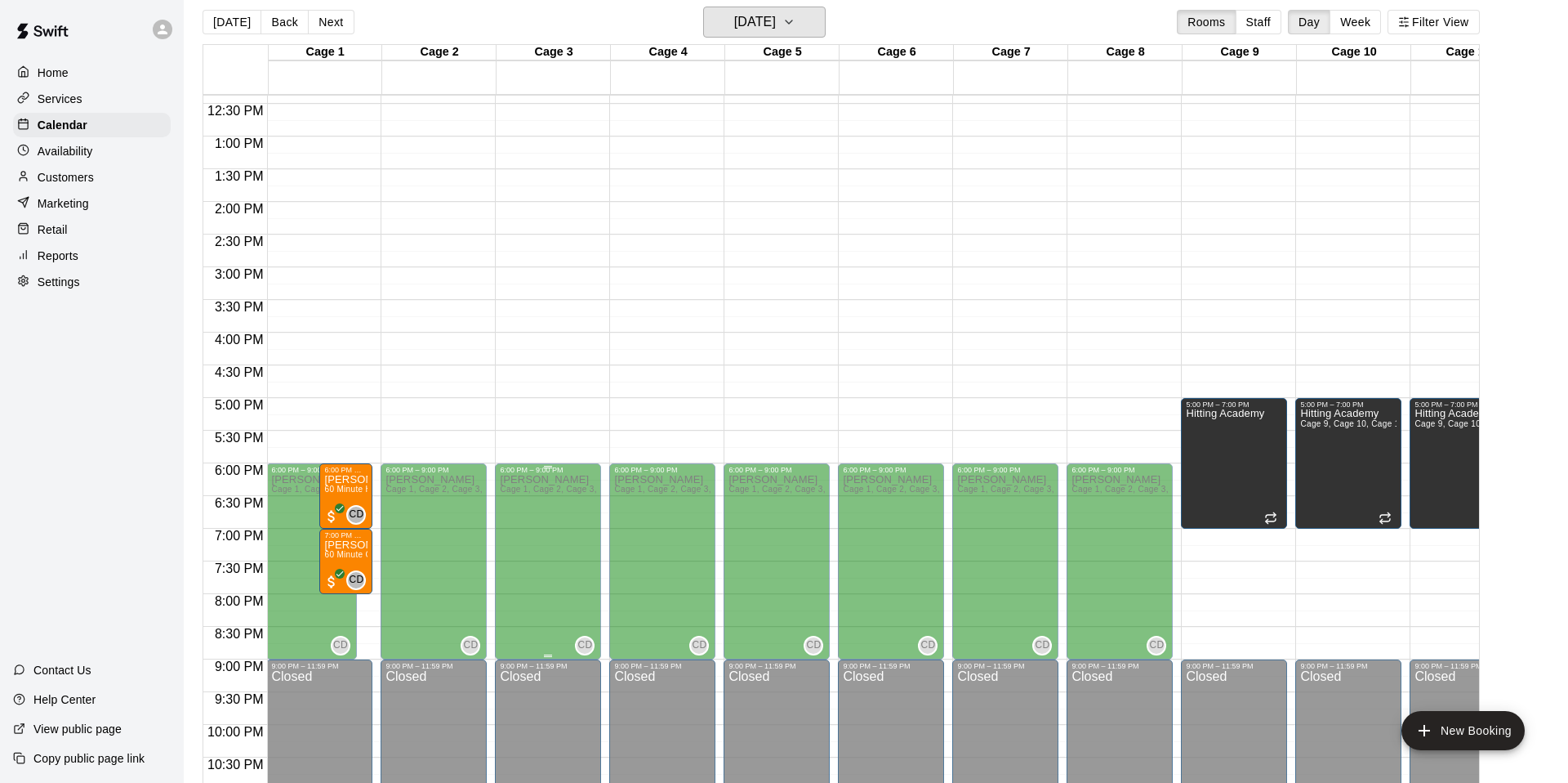
scroll to position [815, 1]
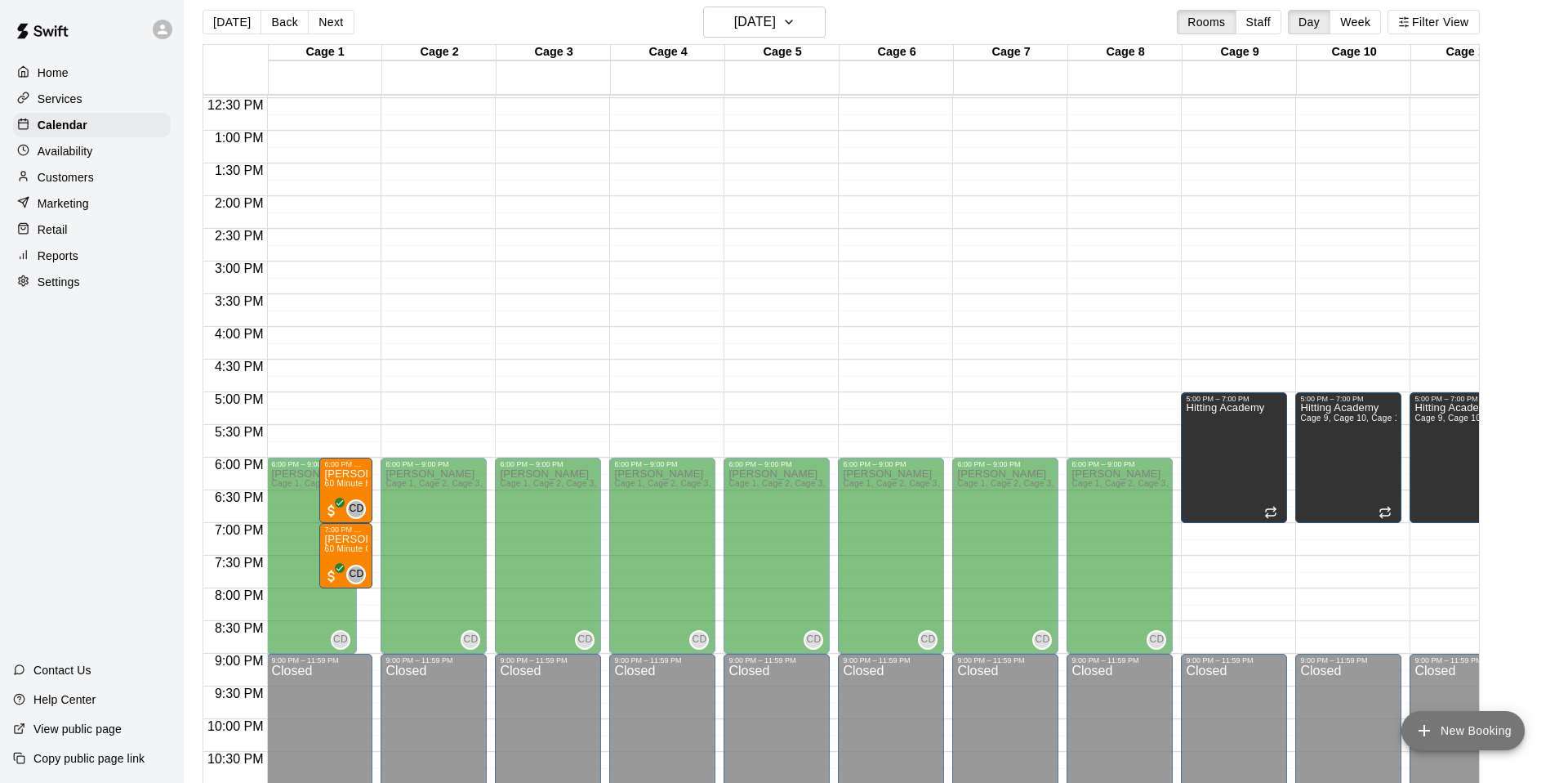
click at [1462, 728] on button "New Booking" at bounding box center [1463, 730] width 123 height 40
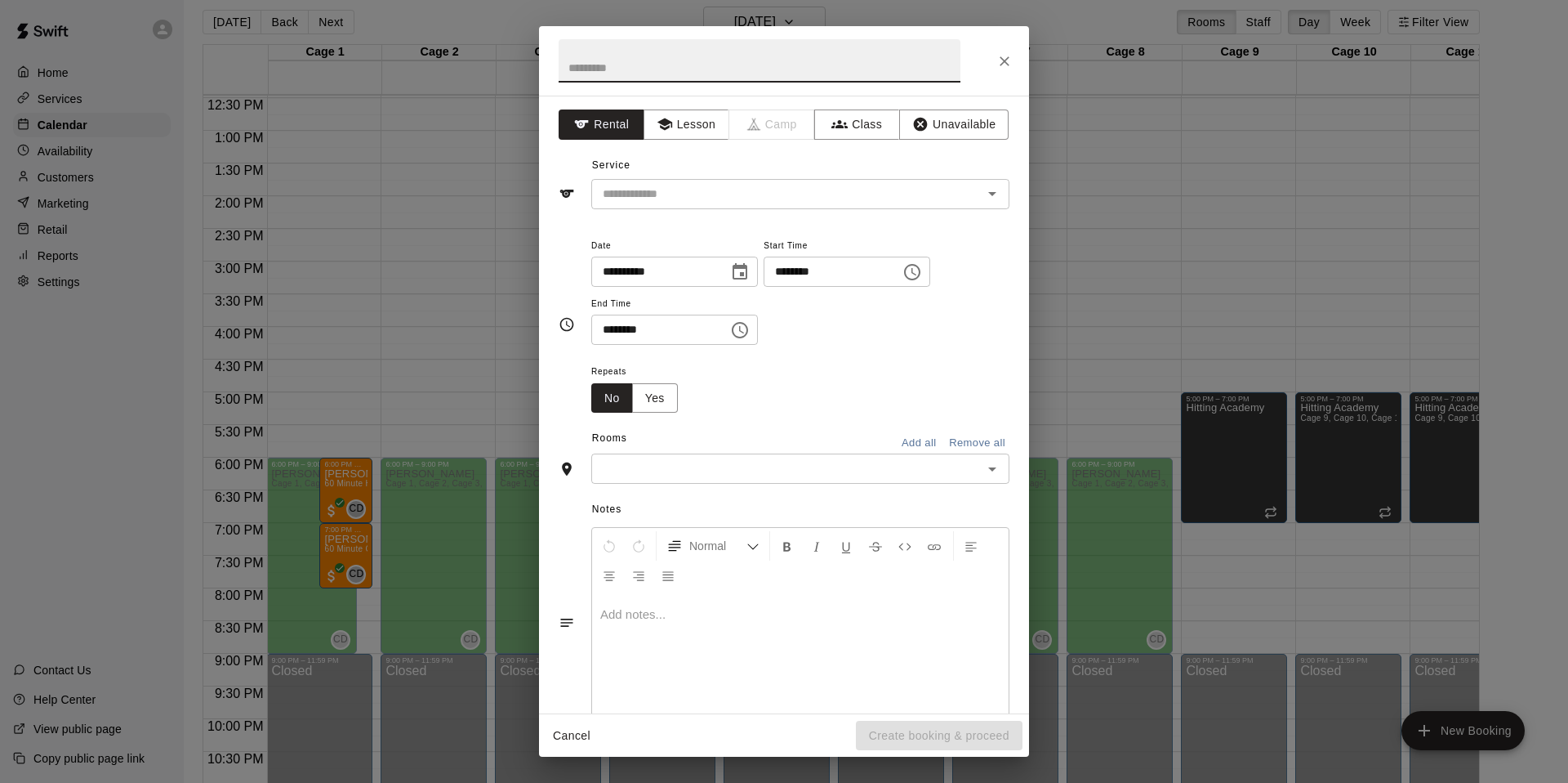
click at [793, 273] on input "********" at bounding box center [826, 271] width 126 height 30
type input "********"
click at [615, 329] on input "********" at bounding box center [654, 329] width 126 height 30
type input "********"
click at [805, 398] on div "Repeats No Yes" at bounding box center [800, 387] width 418 height 51
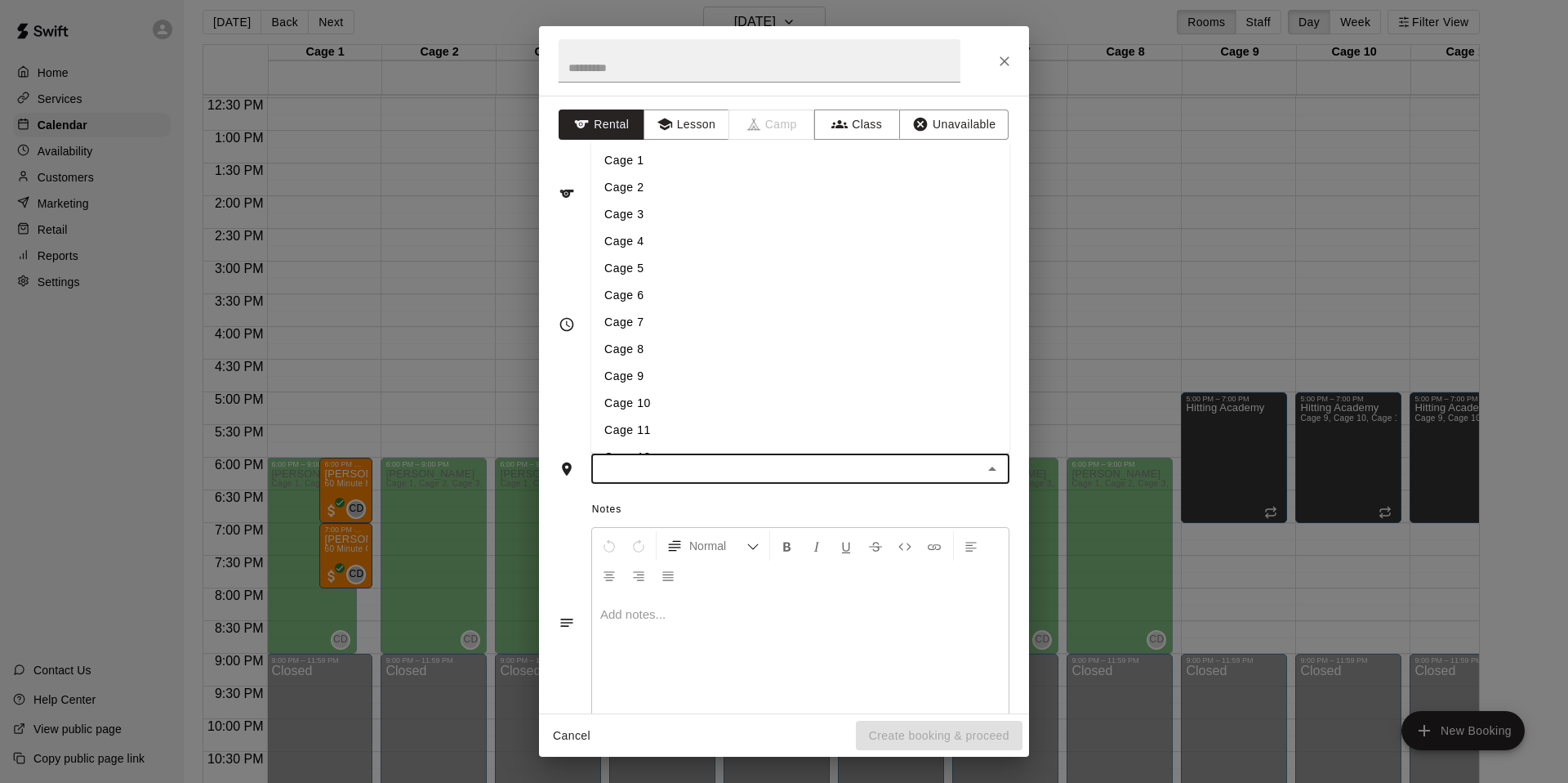
click at [788, 460] on input "text" at bounding box center [786, 468] width 381 height 20
type input "******"
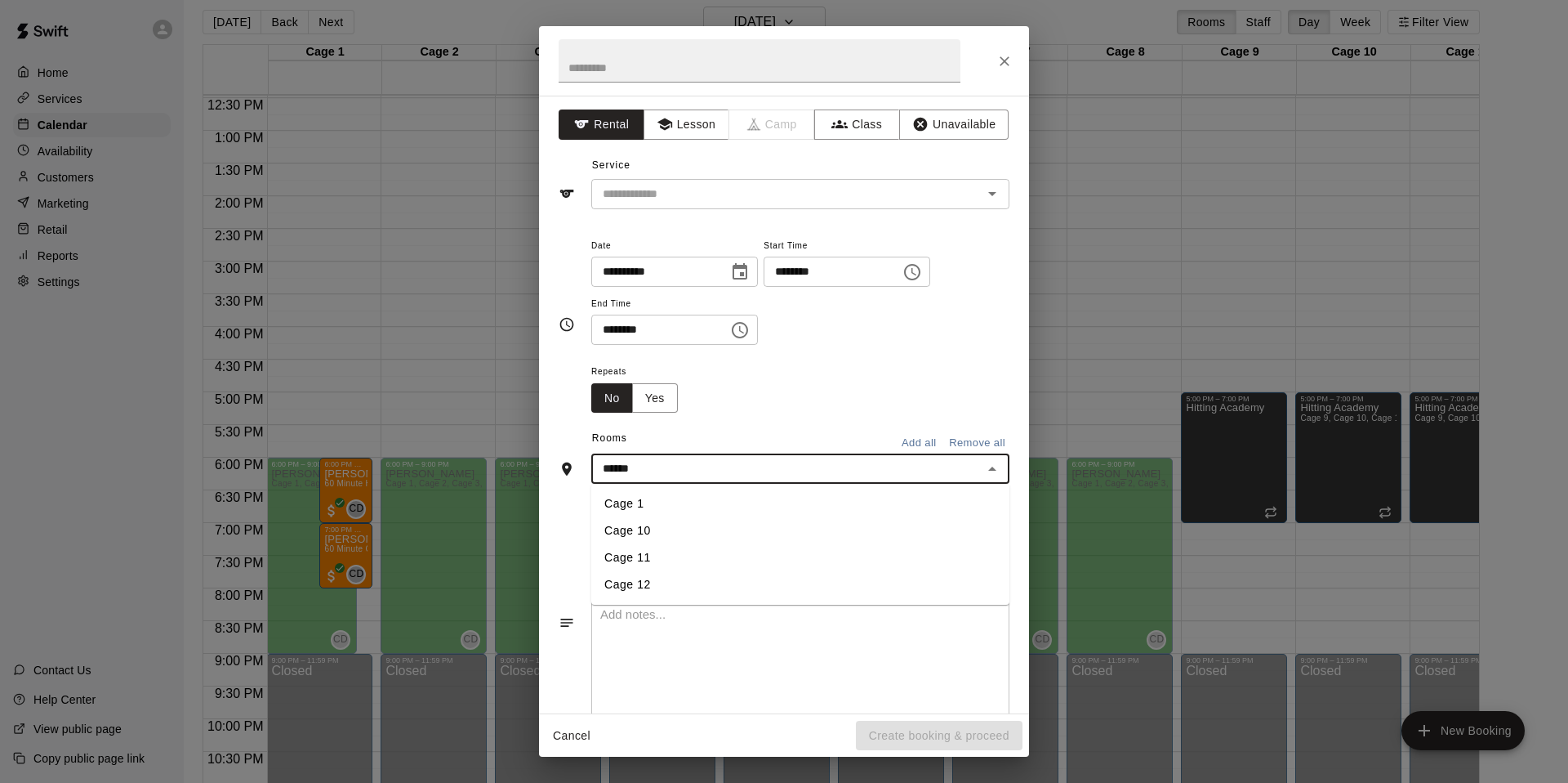
click at [703, 506] on li "Cage 1" at bounding box center [800, 504] width 418 height 27
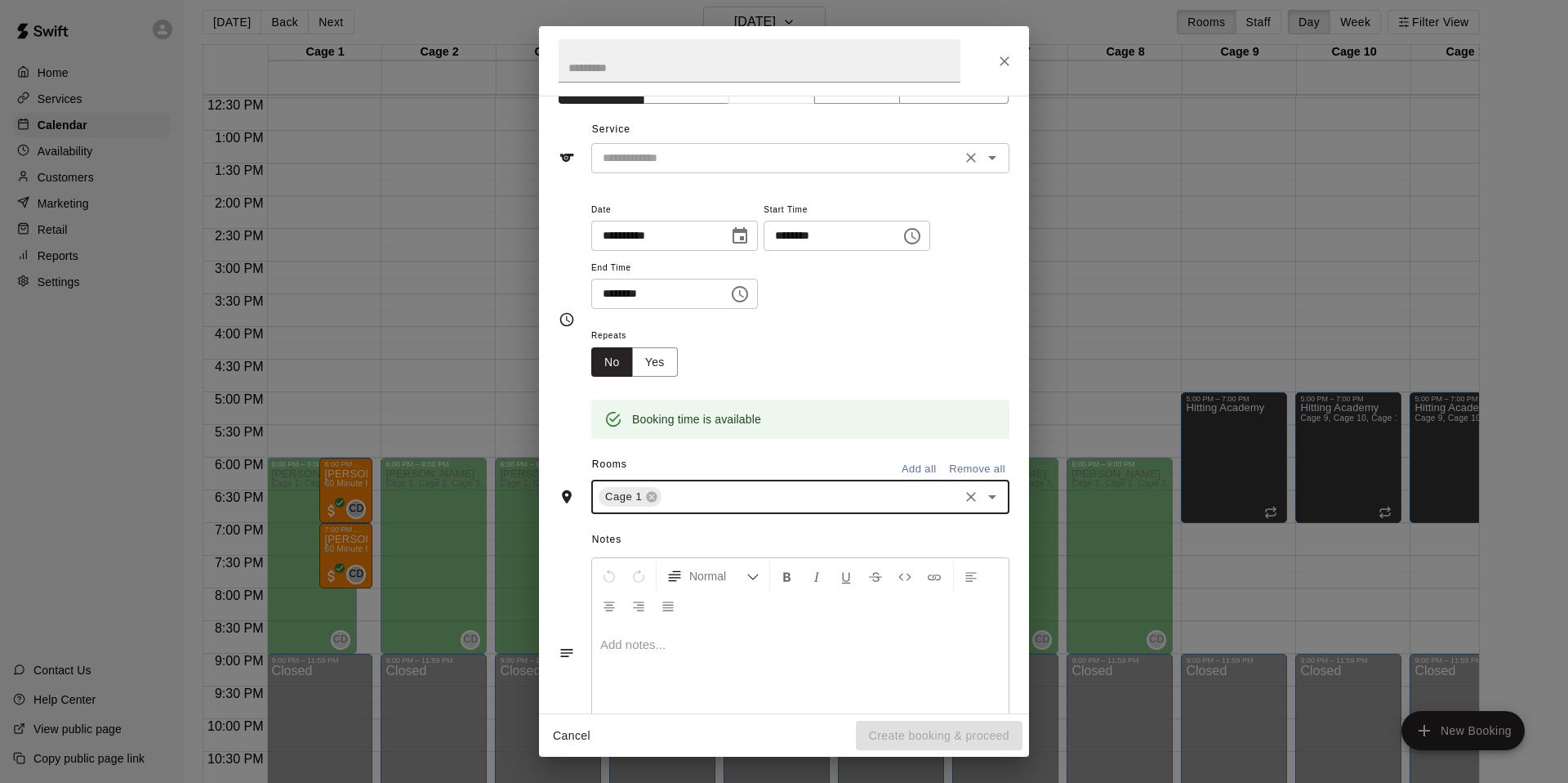
scroll to position [0, 0]
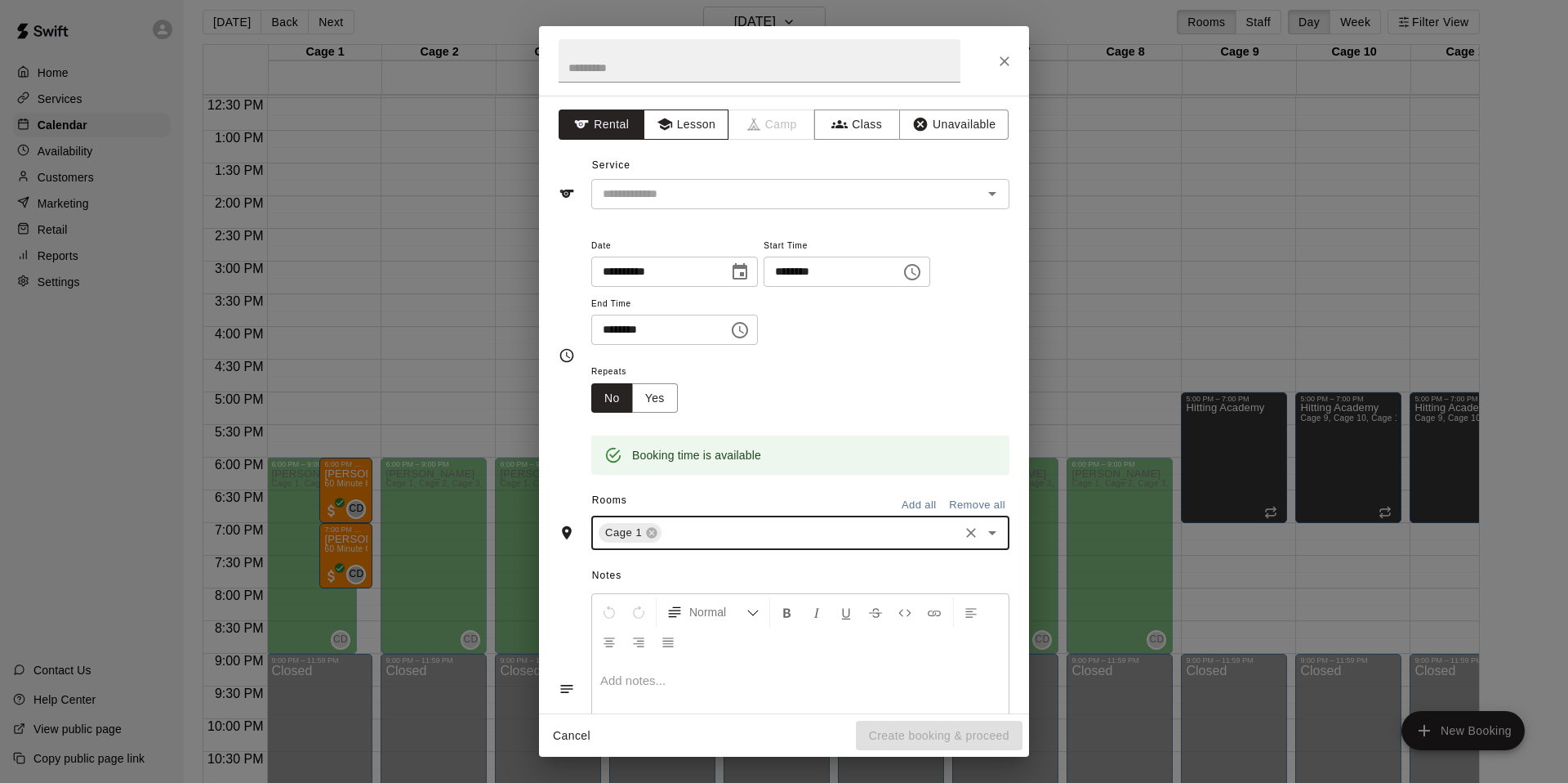
click at [711, 133] on button "Lesson" at bounding box center [686, 124] width 85 height 30
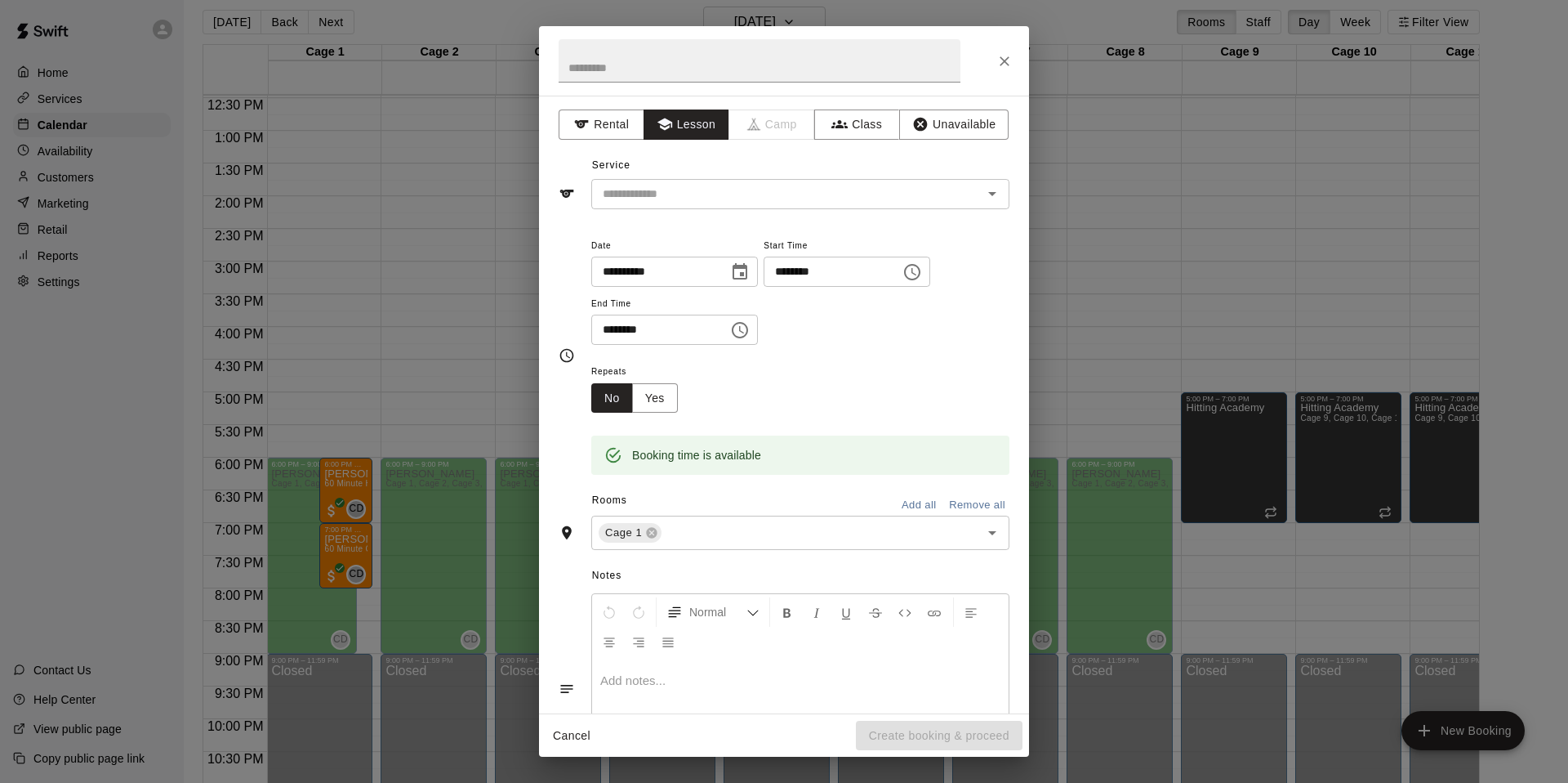
click at [772, 210] on div "**********" at bounding box center [784, 404] width 490 height 617
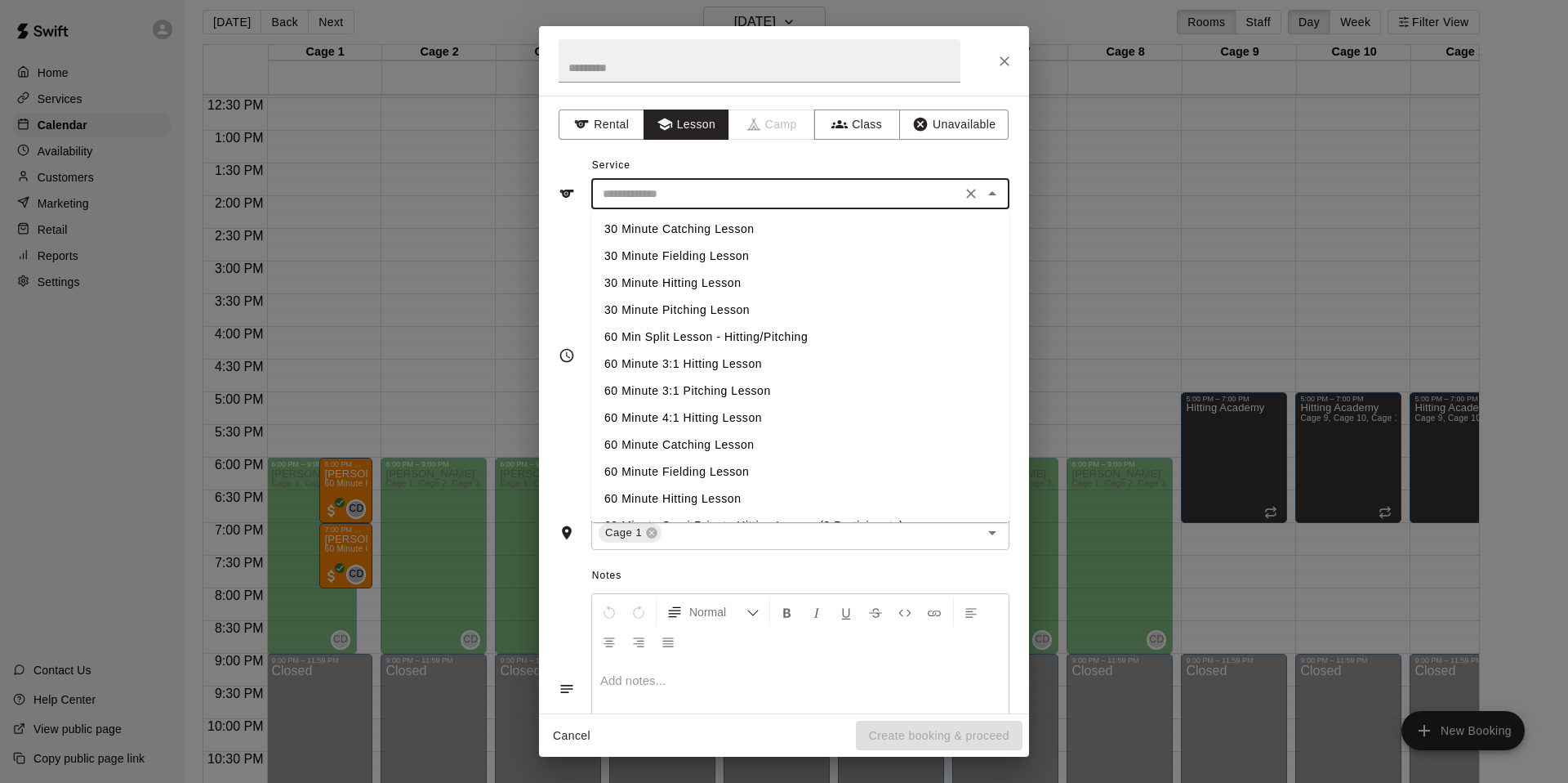
click at [777, 198] on input "text" at bounding box center [776, 194] width 360 height 20
click at [725, 476] on li "60 Minute Hitting Lesson" at bounding box center [800, 475] width 418 height 27
type input "**********"
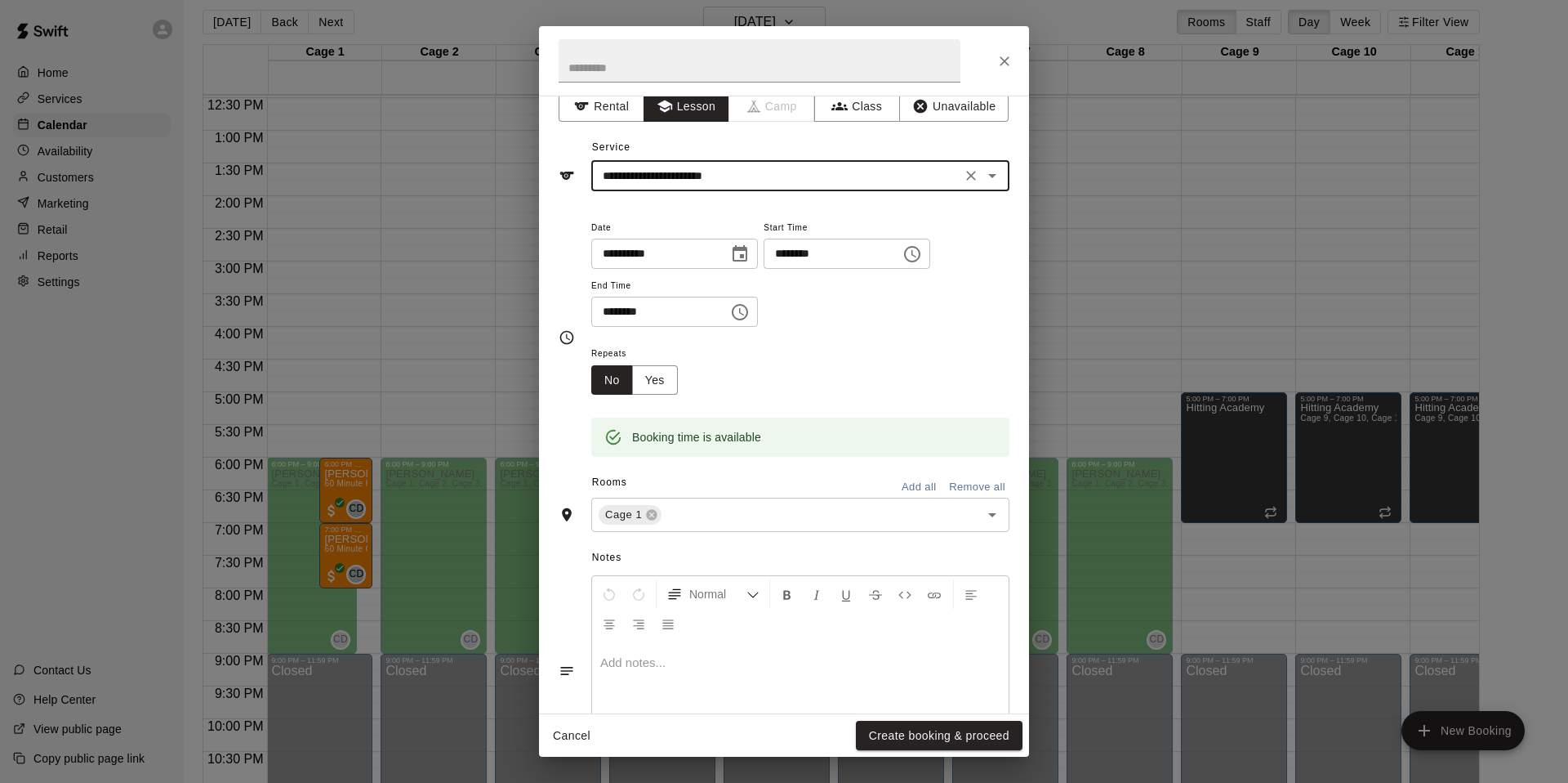
scroll to position [18, 0]
click at [963, 737] on button "Create booking & proceed" at bounding box center [939, 735] width 166 height 30
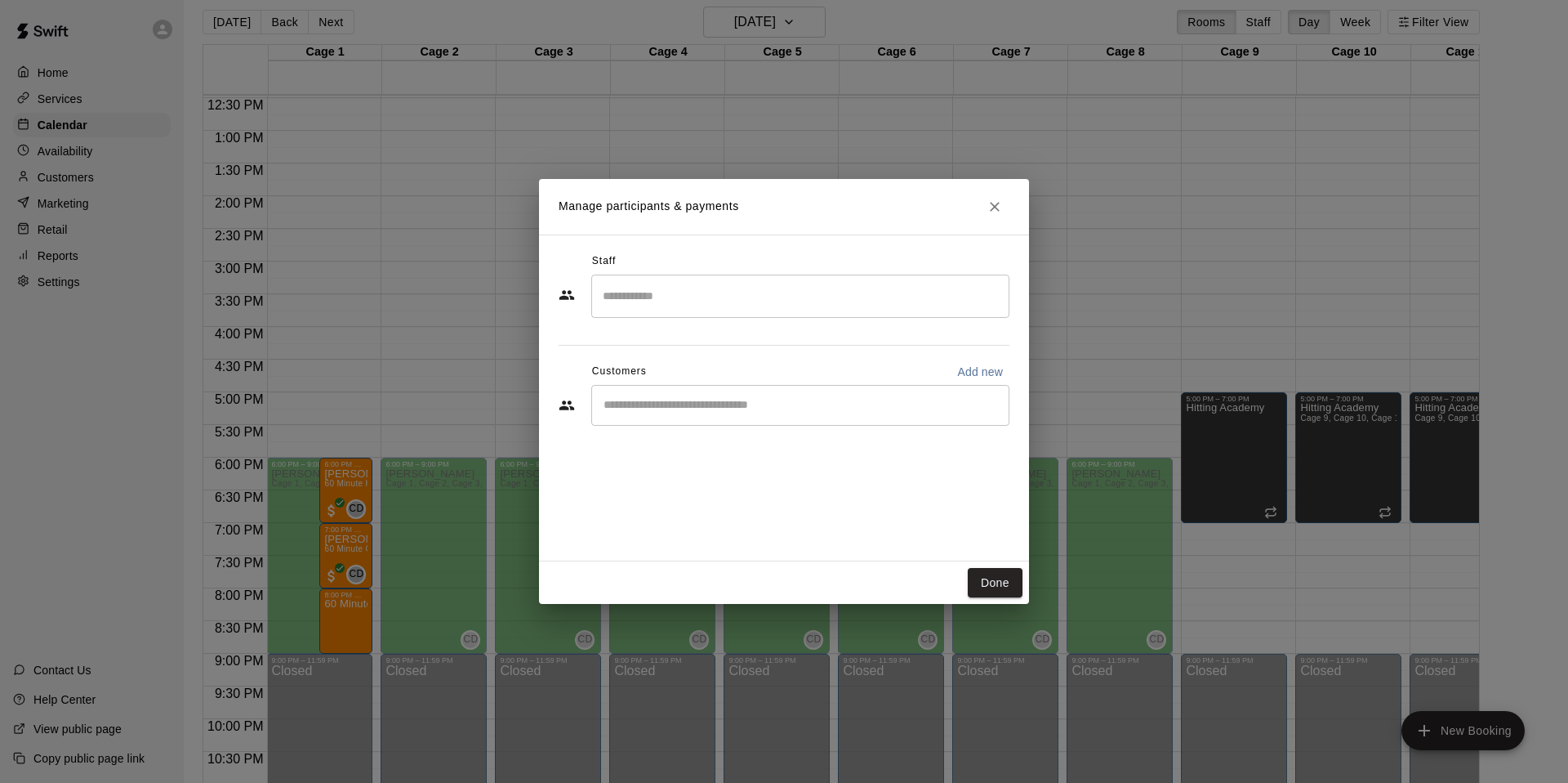
click at [708, 277] on div "​" at bounding box center [800, 296] width 418 height 43
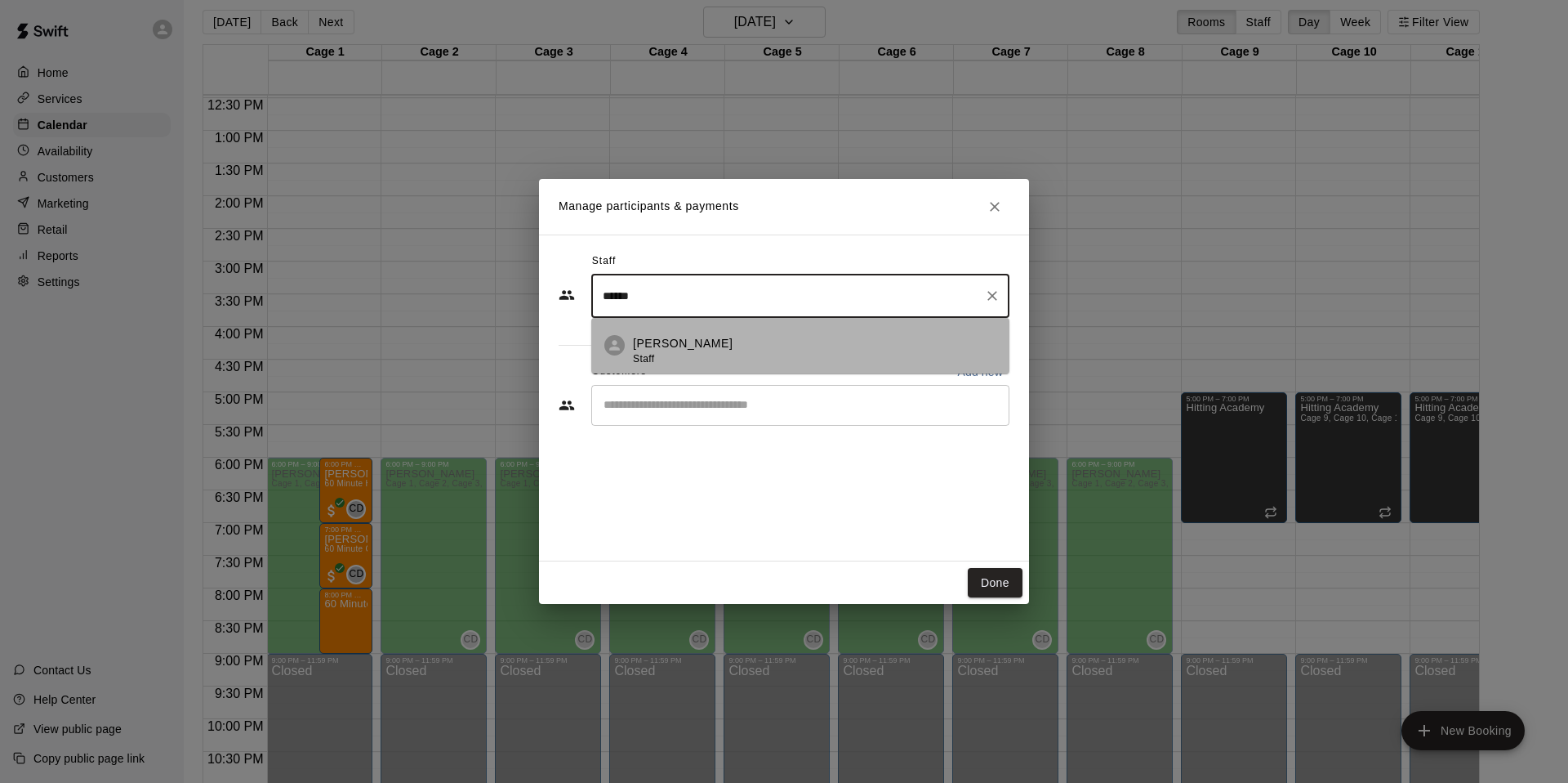
click at [699, 339] on p "[PERSON_NAME]" at bounding box center [682, 343] width 99 height 17
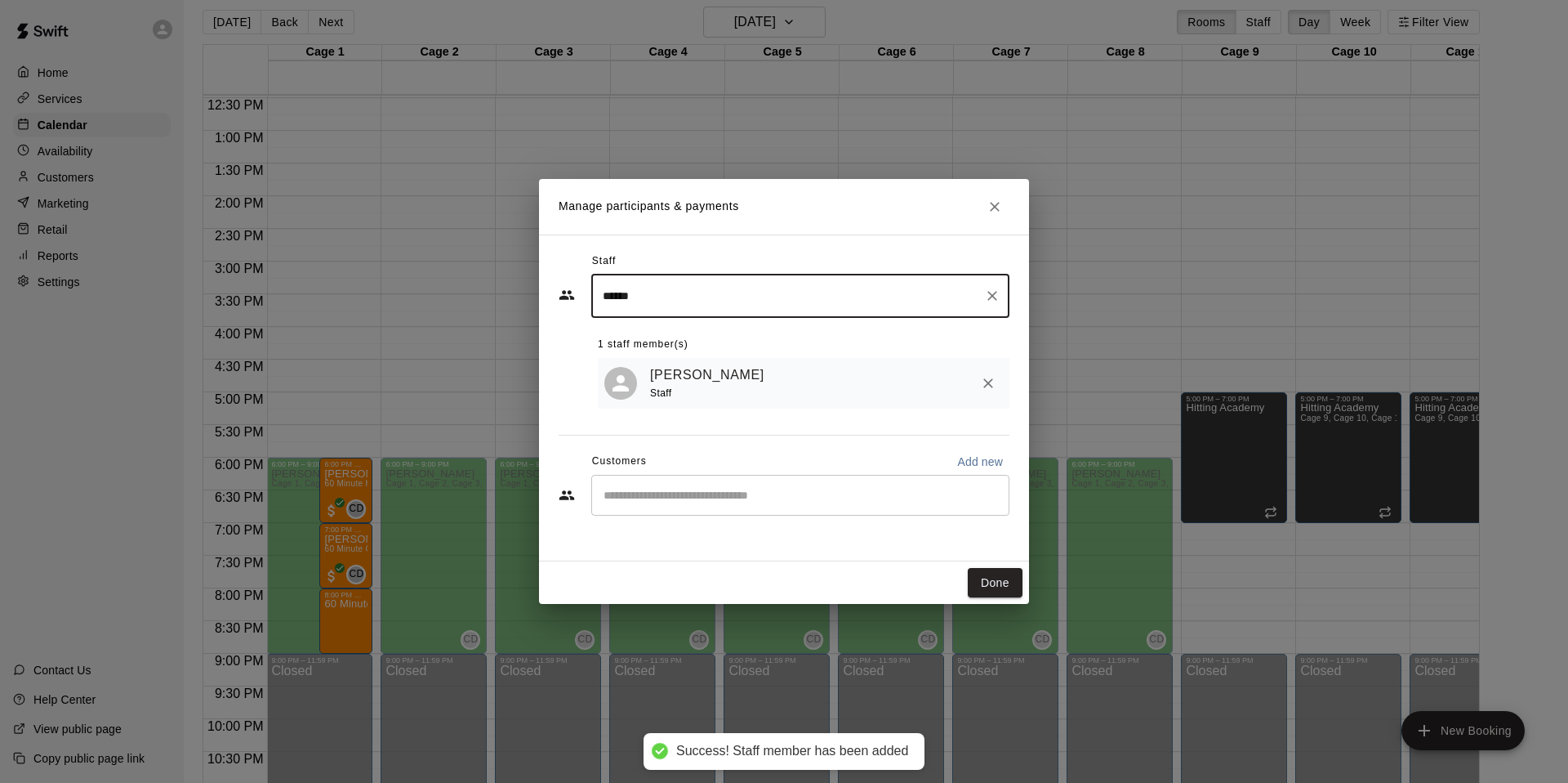
click at [712, 506] on div "​" at bounding box center [800, 495] width 418 height 41
type input "******"
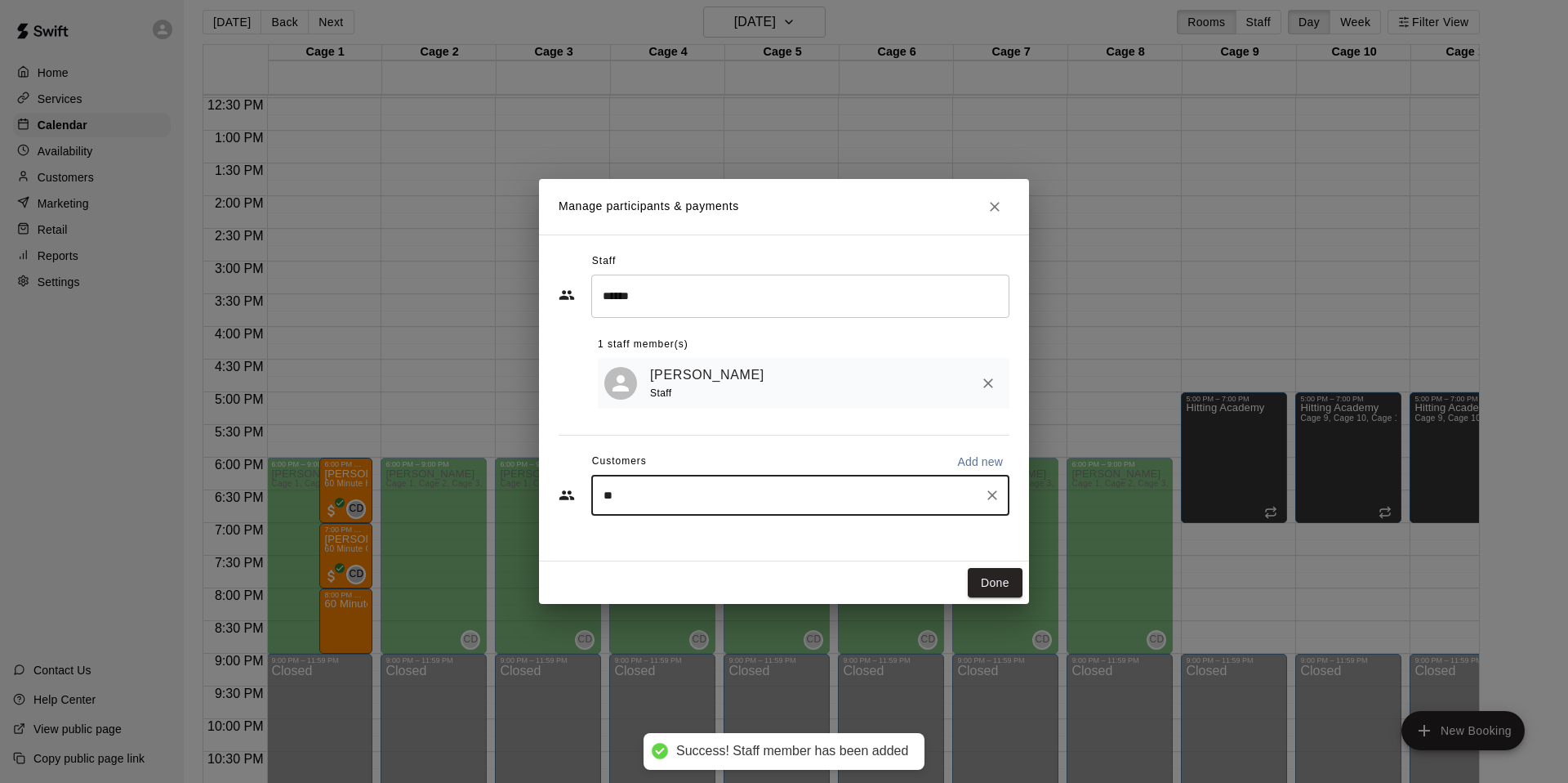
type input "*"
type input "***"
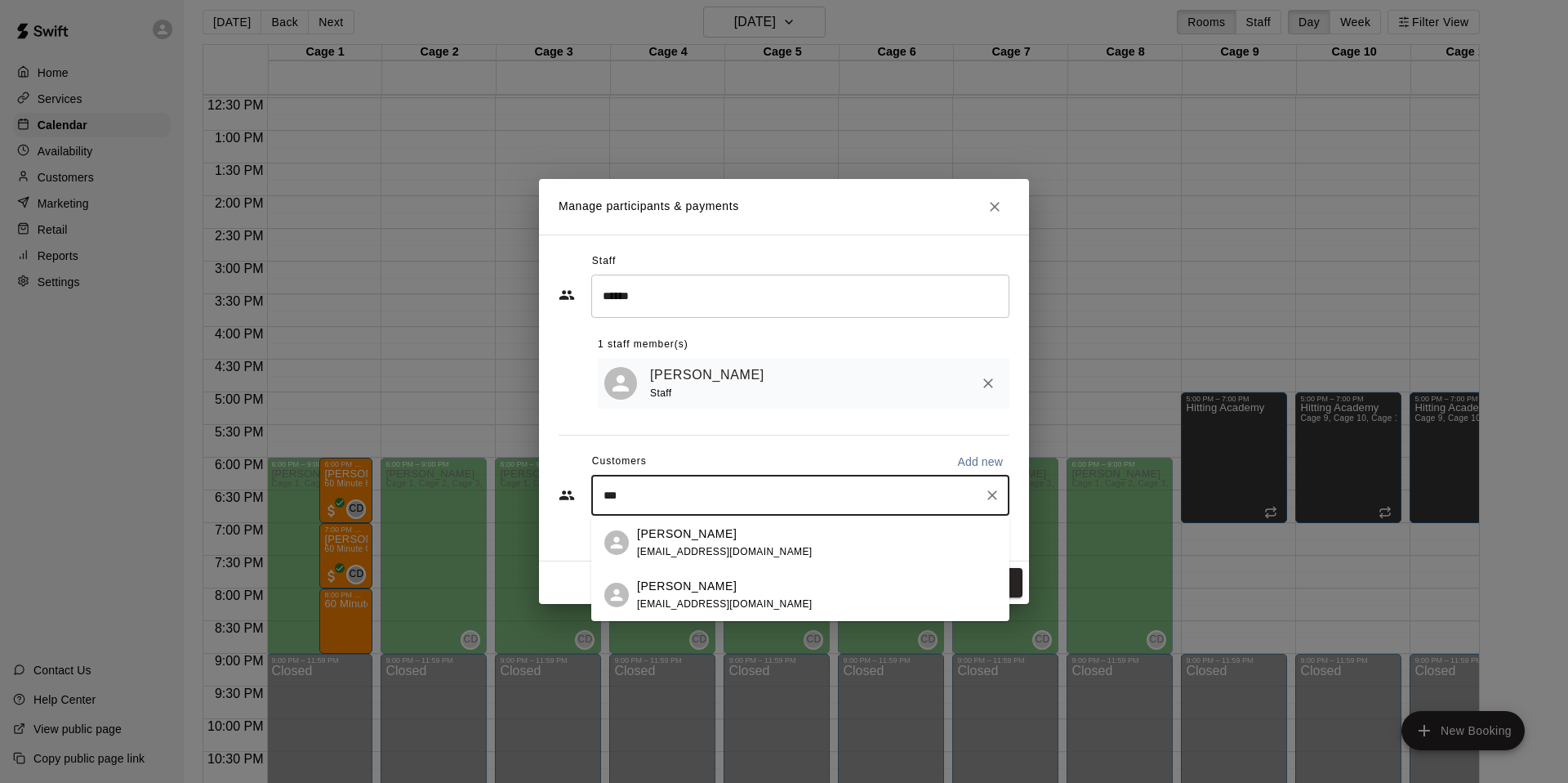
click at [716, 543] on div "[PERSON_NAME] [EMAIL_ADDRESS][DOMAIN_NAME]" at bounding box center [724, 543] width 175 height 35
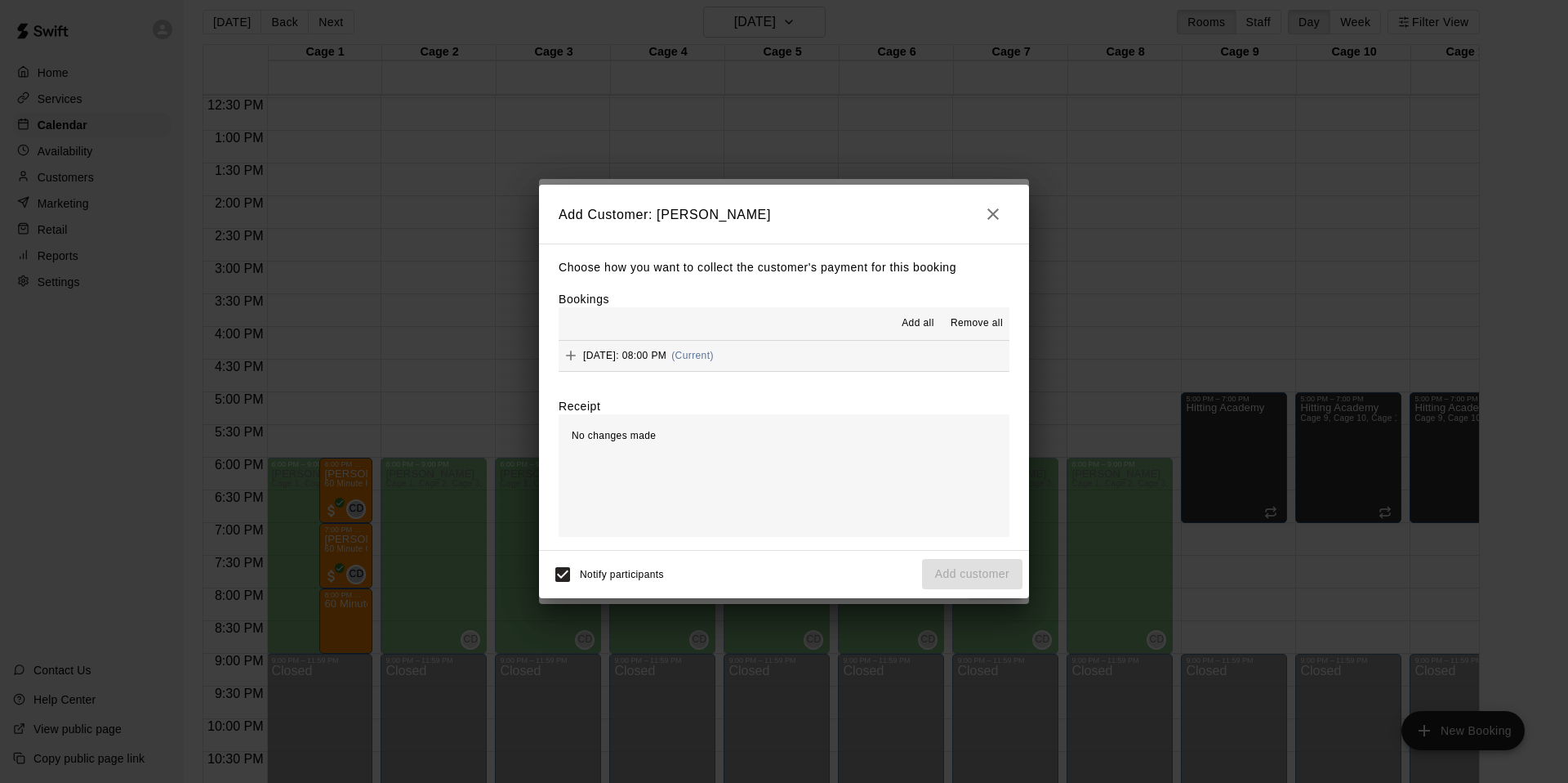
click at [868, 366] on button "[DATE]: 08:00 PM (Current)" at bounding box center [784, 356] width 451 height 30
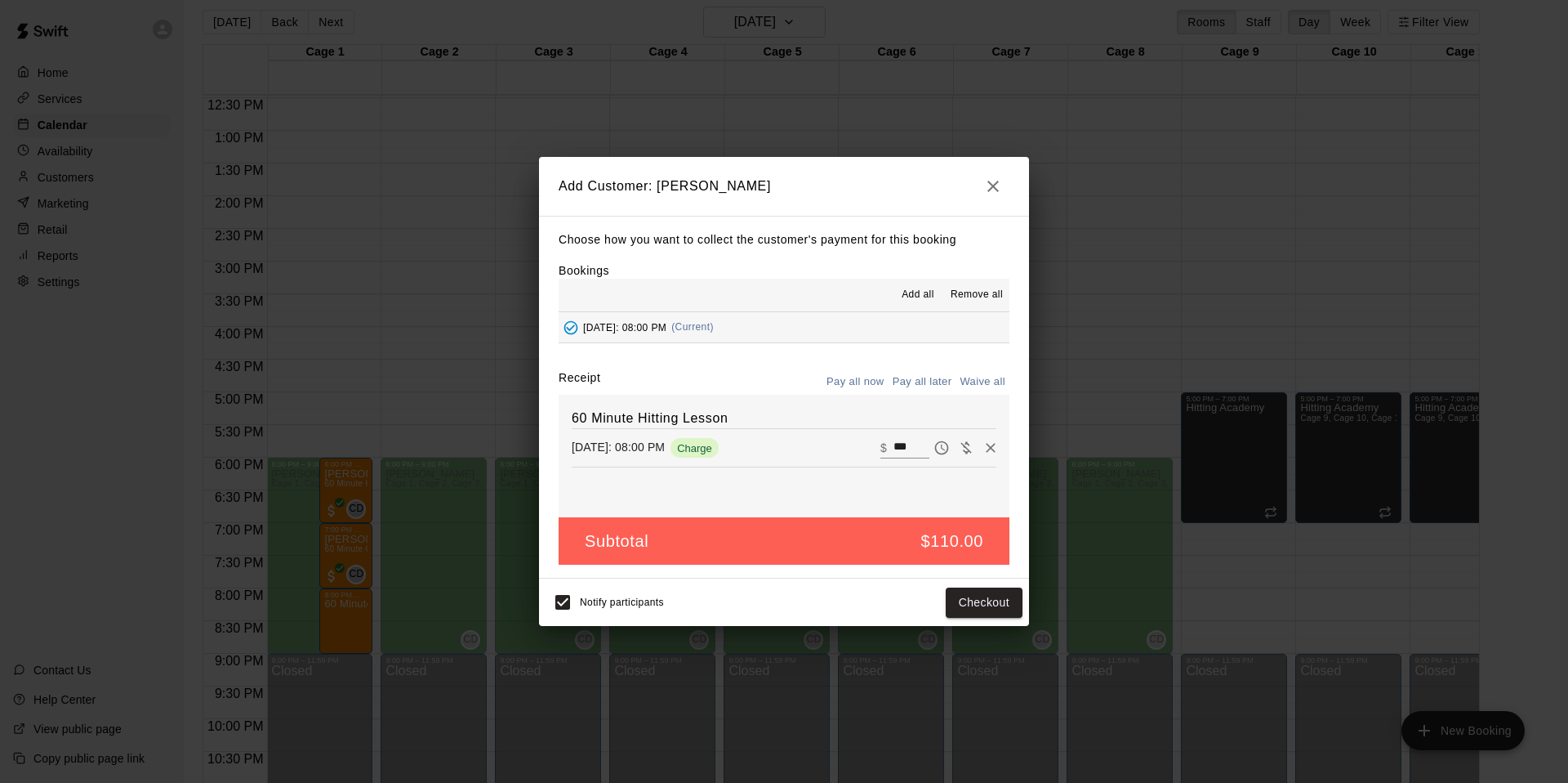
click at [920, 388] on button "Pay all later" at bounding box center [922, 381] width 68 height 26
click at [975, 609] on button "Add customer" at bounding box center [972, 602] width 100 height 30
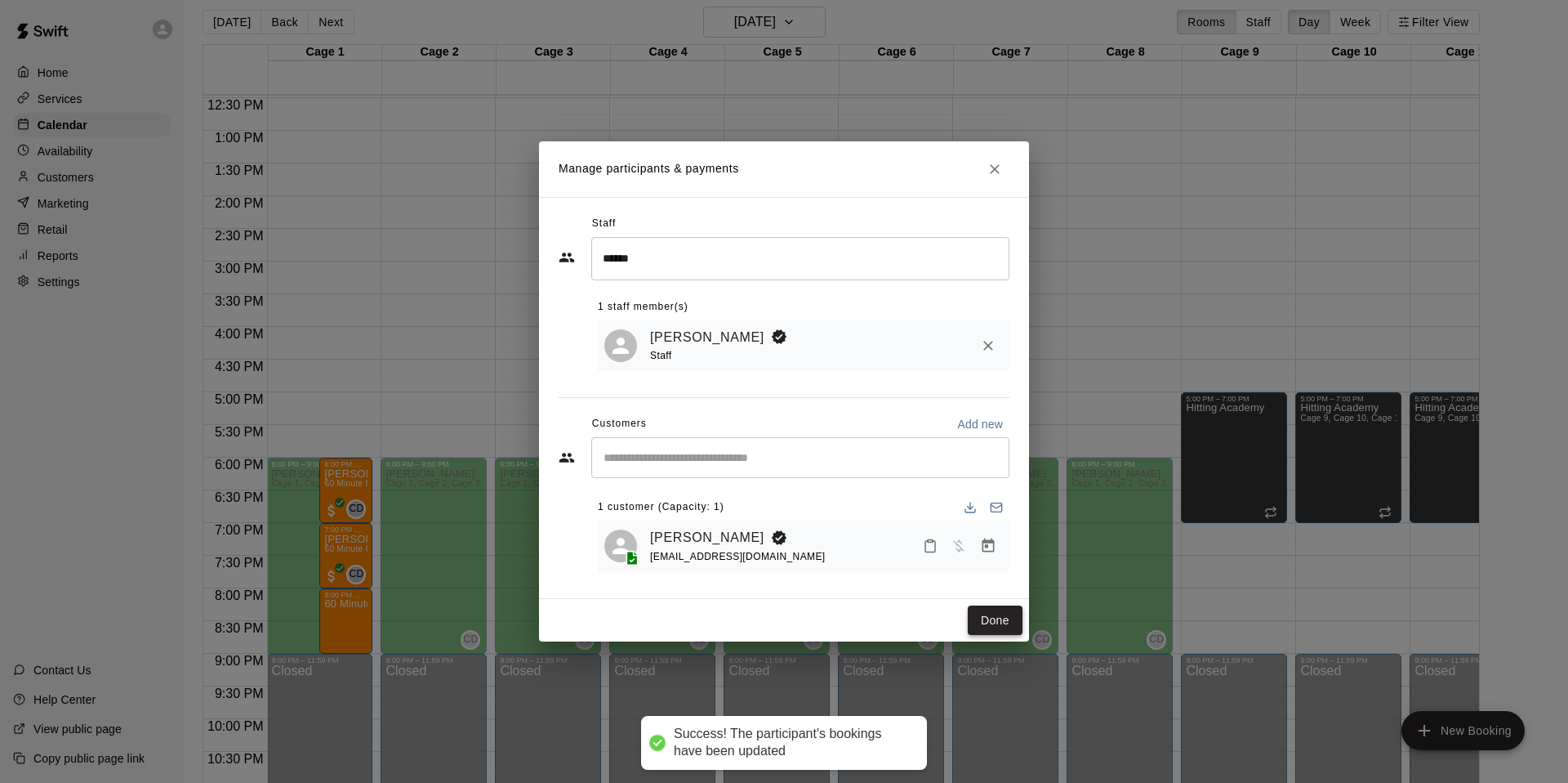
click at [990, 625] on button "Done" at bounding box center [995, 620] width 55 height 30
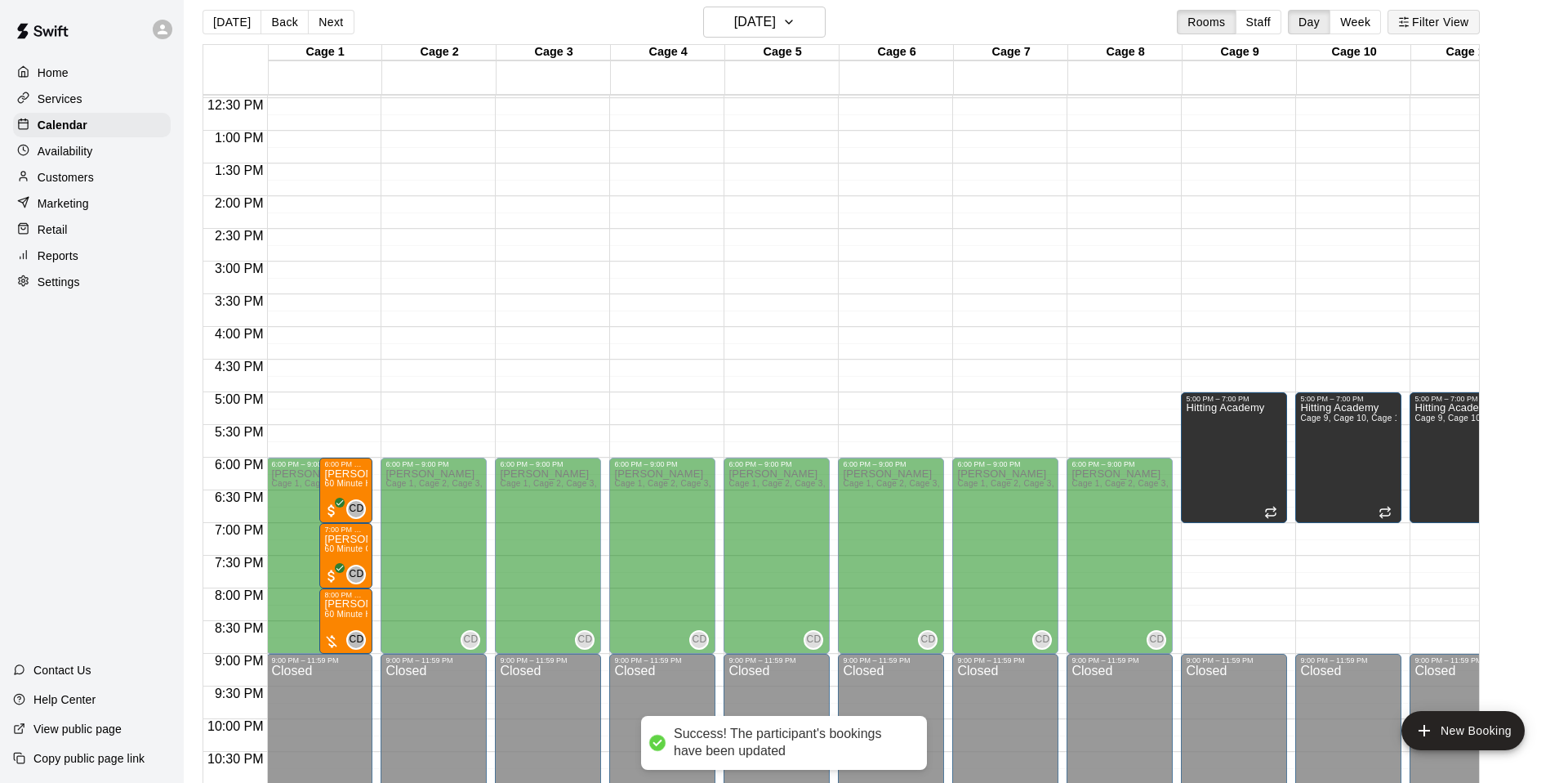
click at [1424, 27] on button "Filter View" at bounding box center [1433, 22] width 92 height 25
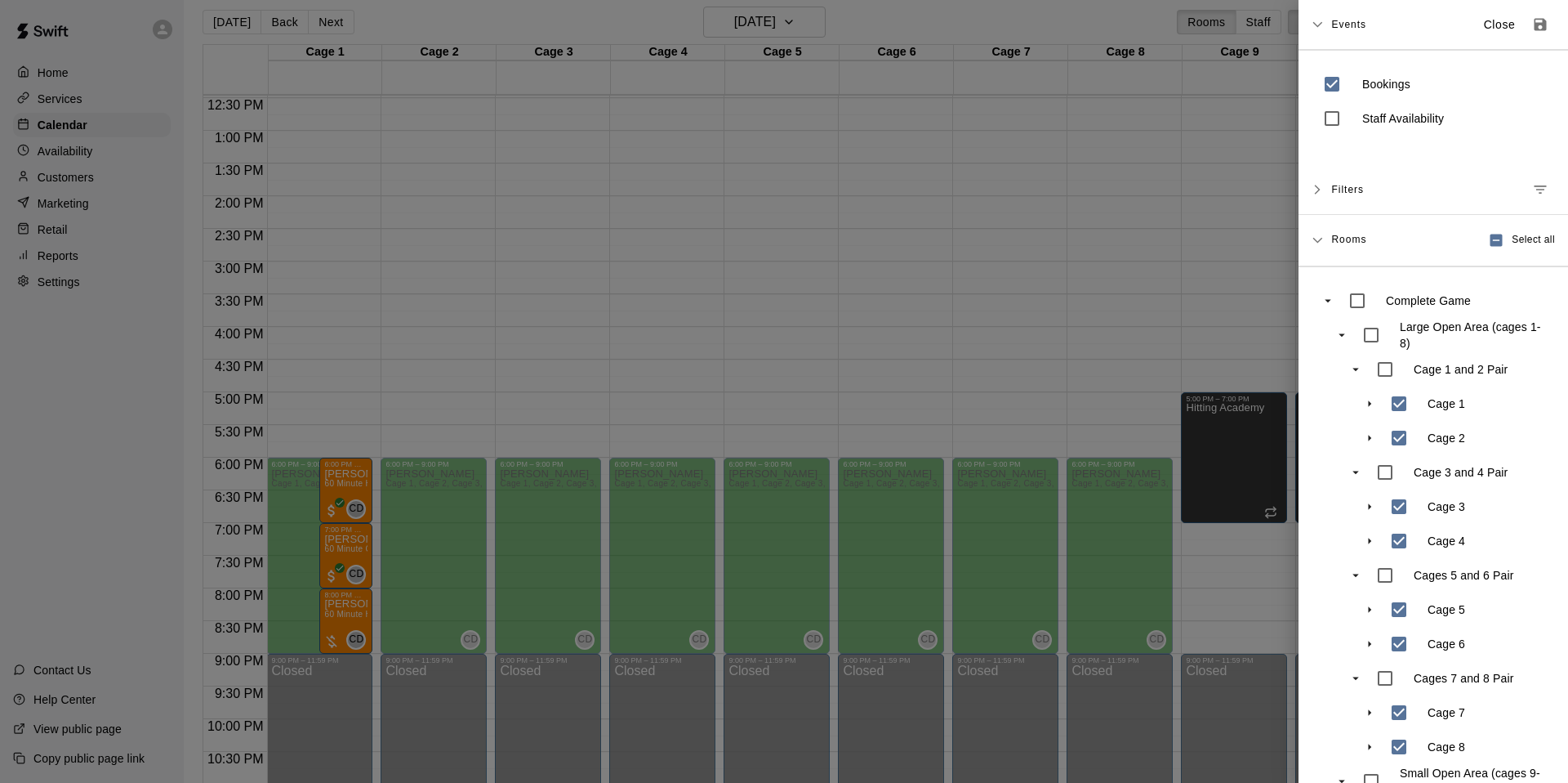
click at [1078, 21] on div at bounding box center [784, 391] width 1568 height 783
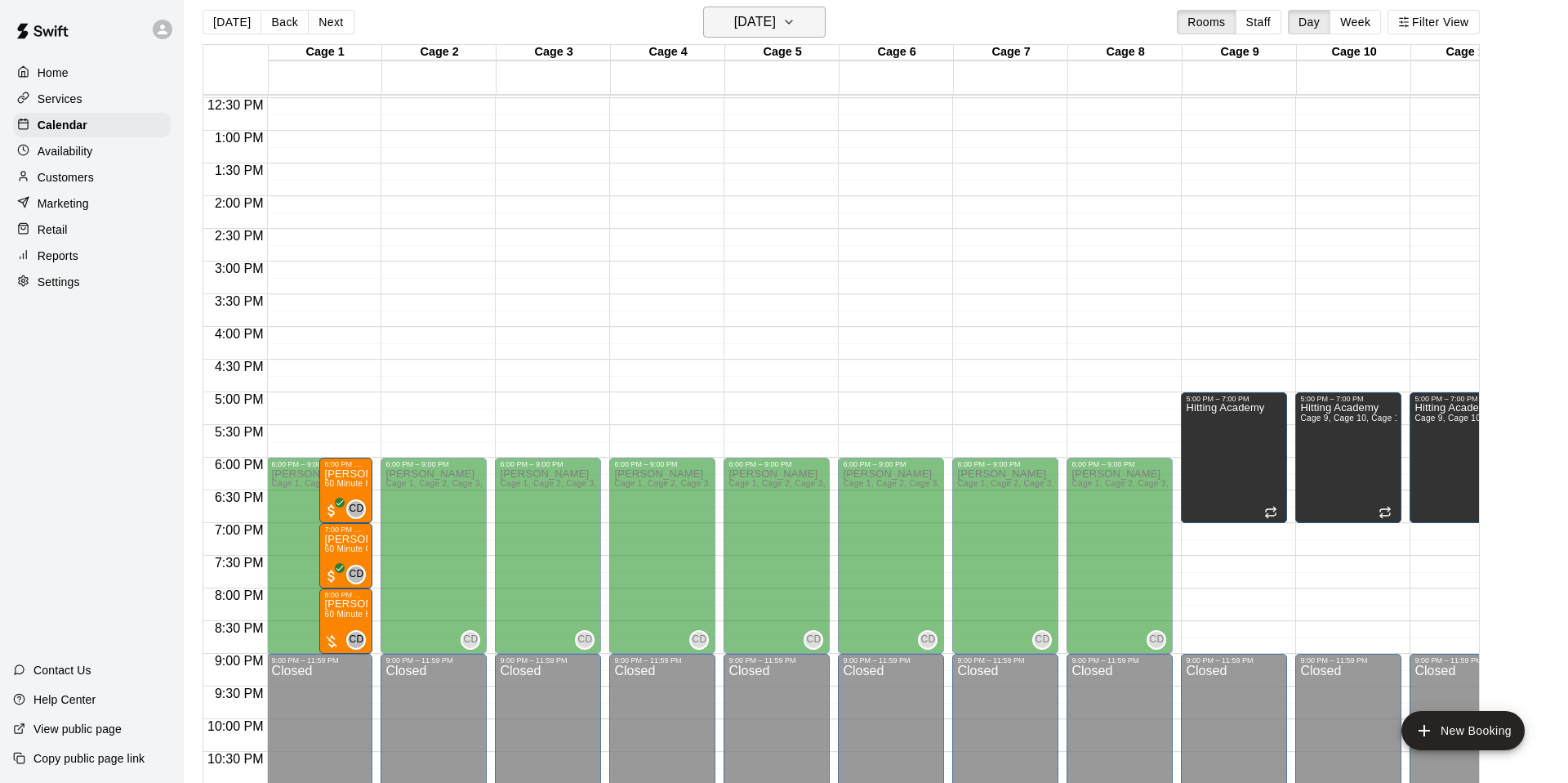
click at [776, 17] on h6 "[DATE]" at bounding box center [755, 22] width 41 height 23
click at [725, 186] on button "12" at bounding box center [729, 192] width 29 height 29
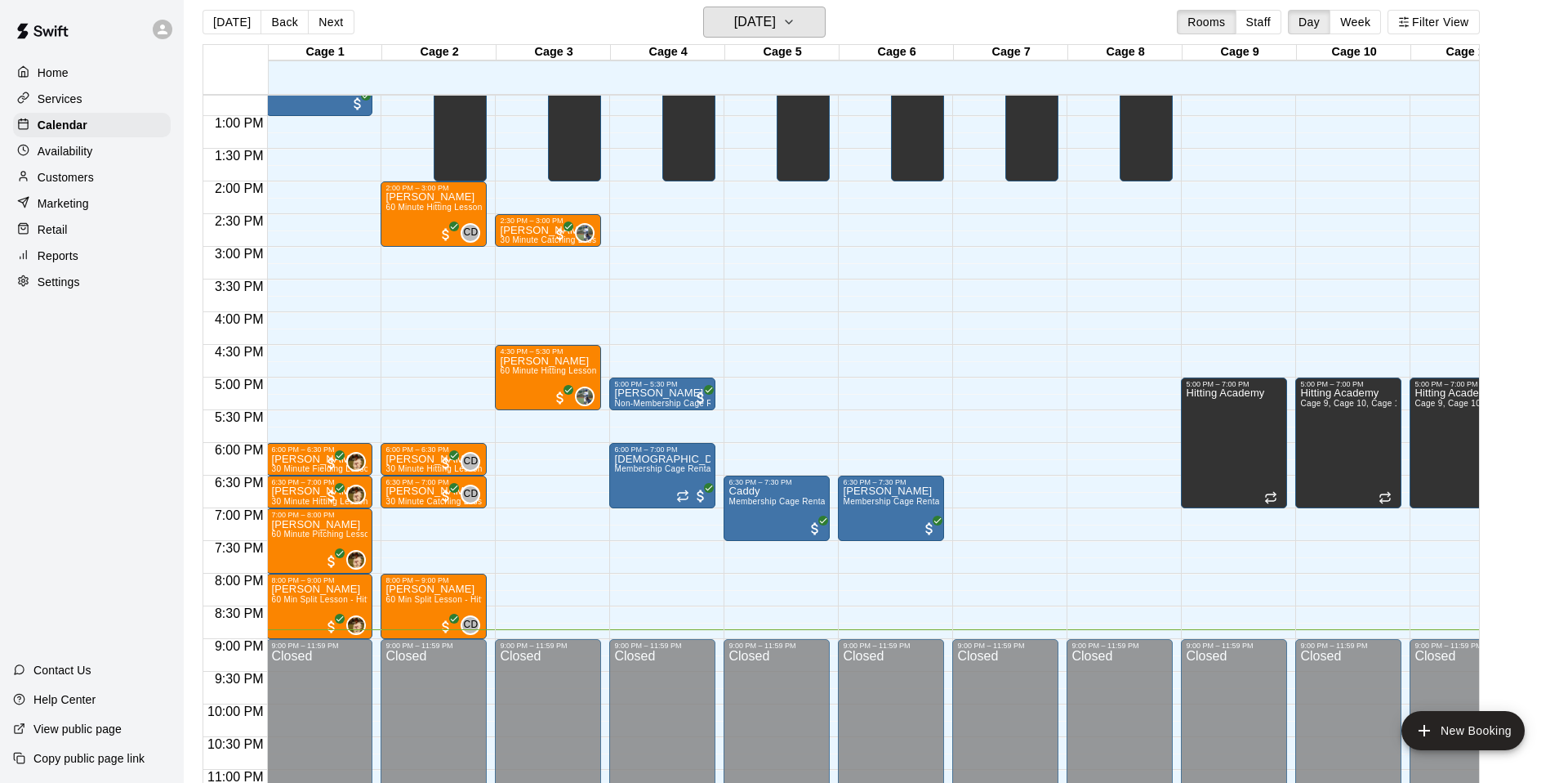
scroll to position [0, 0]
